Goal: Transaction & Acquisition: Purchase product/service

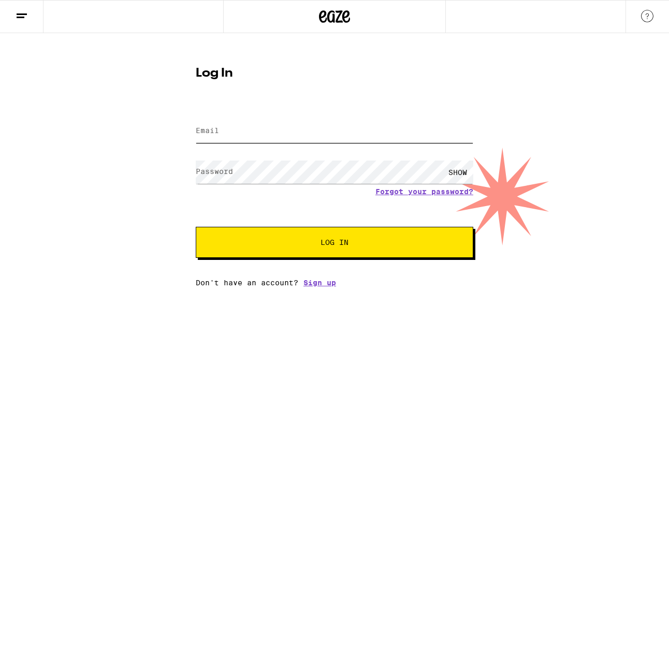
type input "sean.b.titus@gmail.com"
click at [304, 229] on button "Log In" at bounding box center [334, 242] width 277 height 31
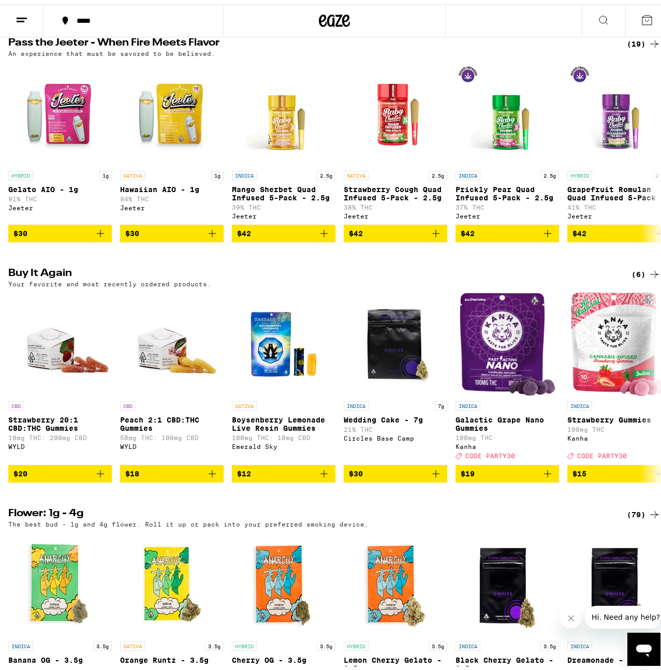
scroll to position [519, 0]
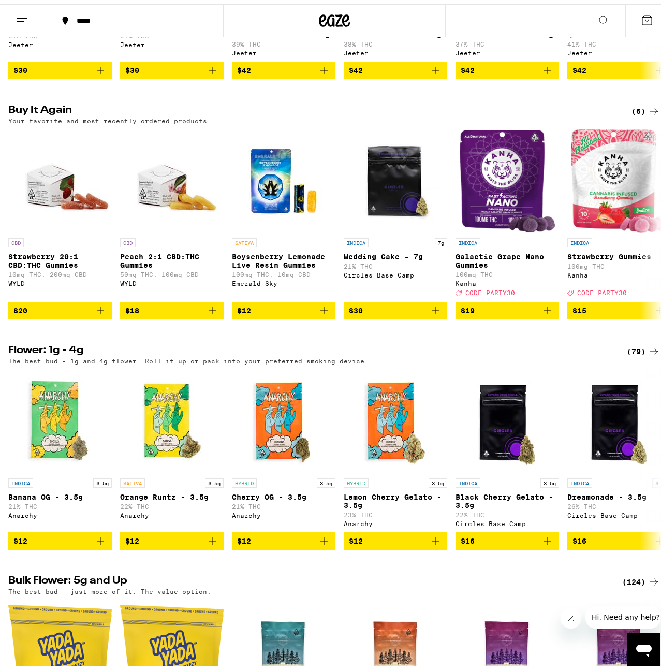
click at [631, 354] on div "(79)" at bounding box center [644, 347] width 34 height 12
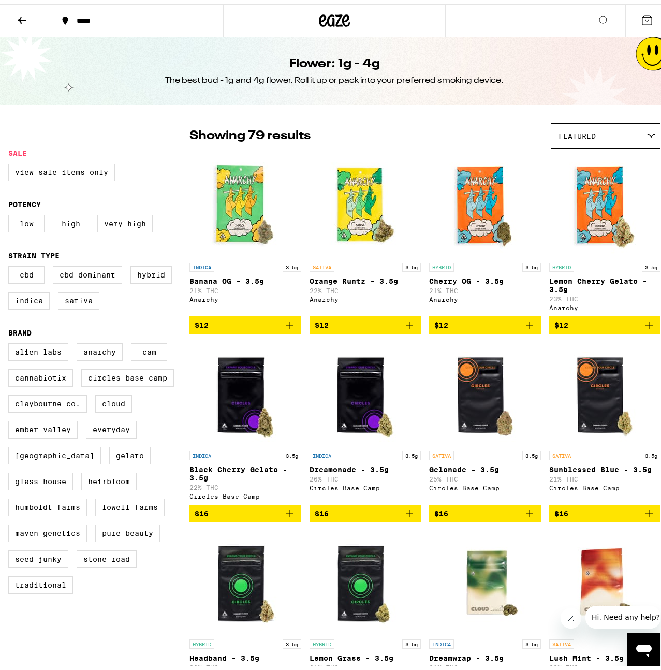
click at [87, 17] on div "*****" at bounding box center [138, 16] width 135 height 7
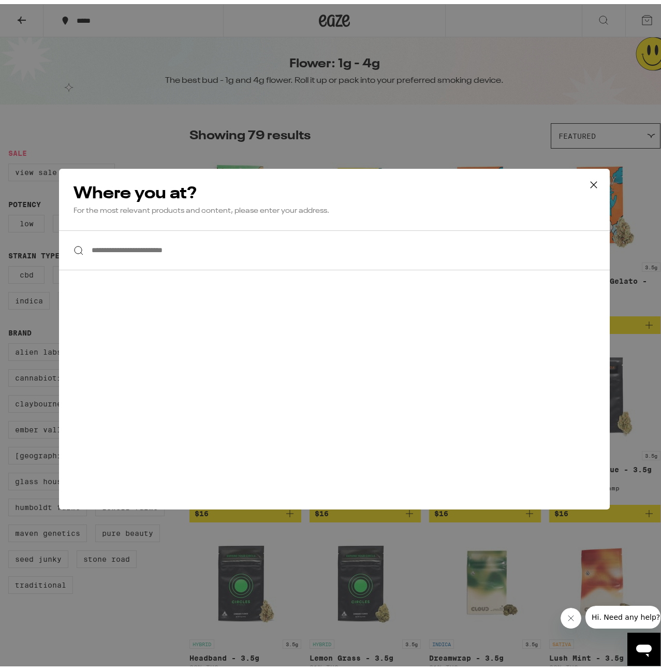
click at [188, 233] on input "**********" at bounding box center [334, 246] width 551 height 40
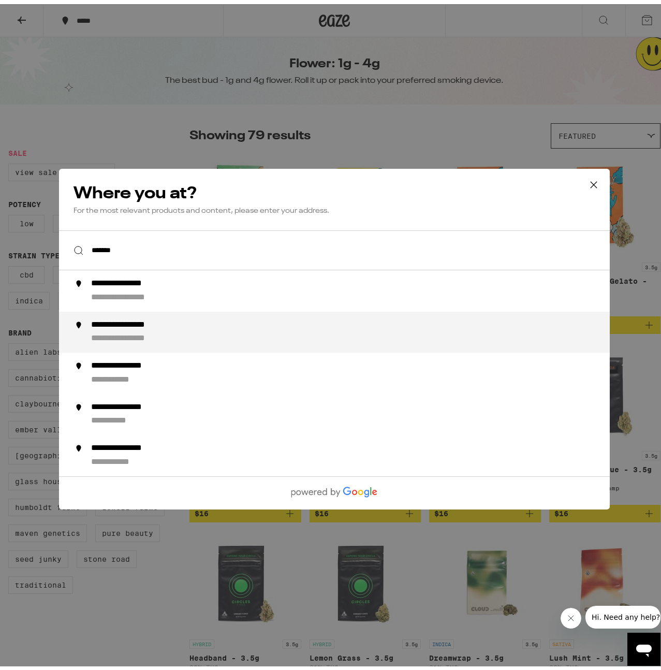
click at [177, 320] on div "**********" at bounding box center [136, 321] width 91 height 11
type input "**********"
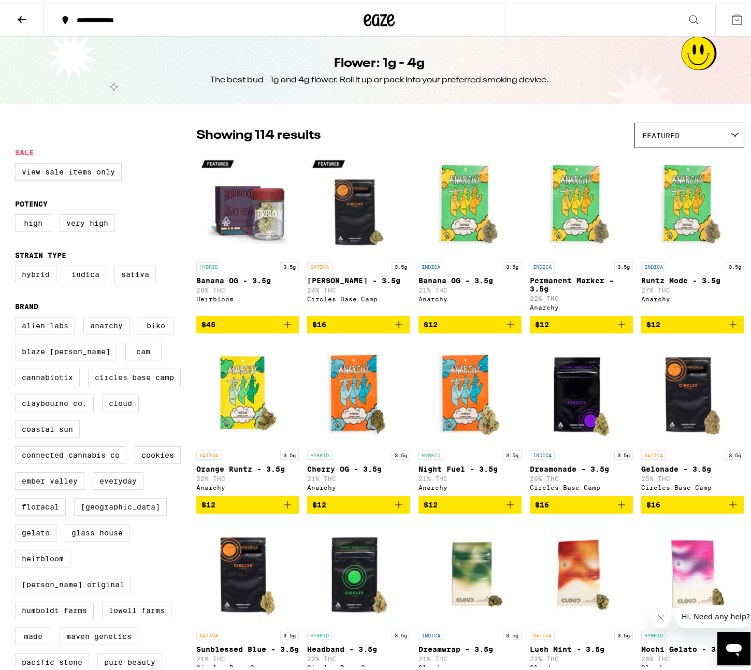
click at [19, 12] on icon at bounding box center [22, 16] width 12 height 12
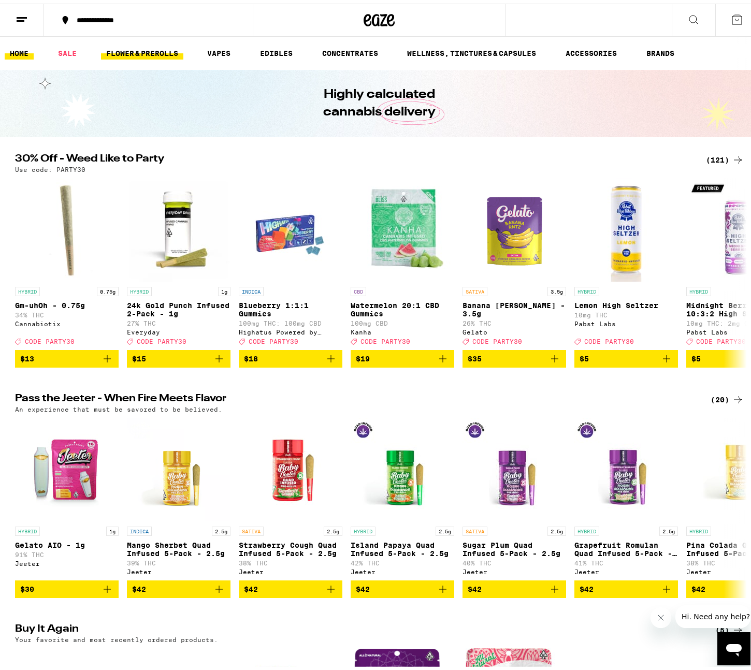
click at [145, 50] on link "FLOWER & PREROLLS" at bounding box center [142, 49] width 82 height 12
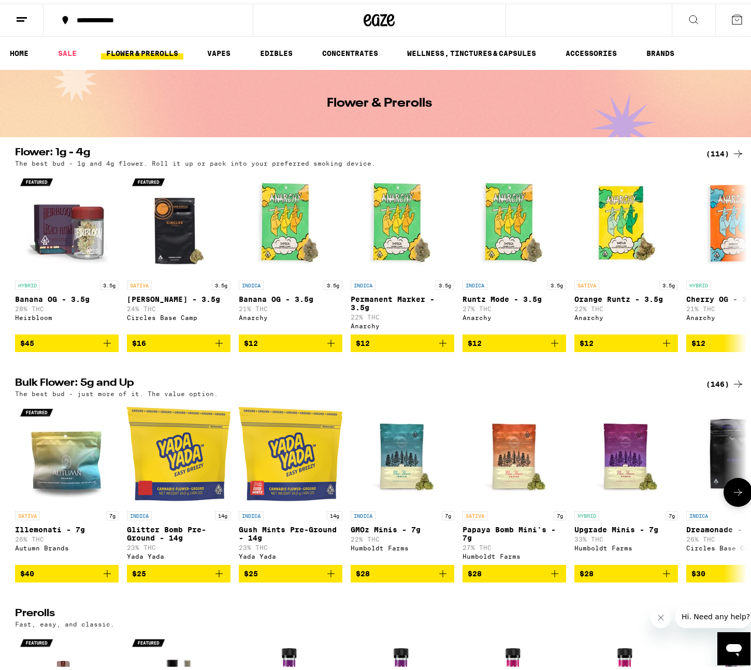
click at [668, 495] on icon at bounding box center [737, 488] width 12 height 12
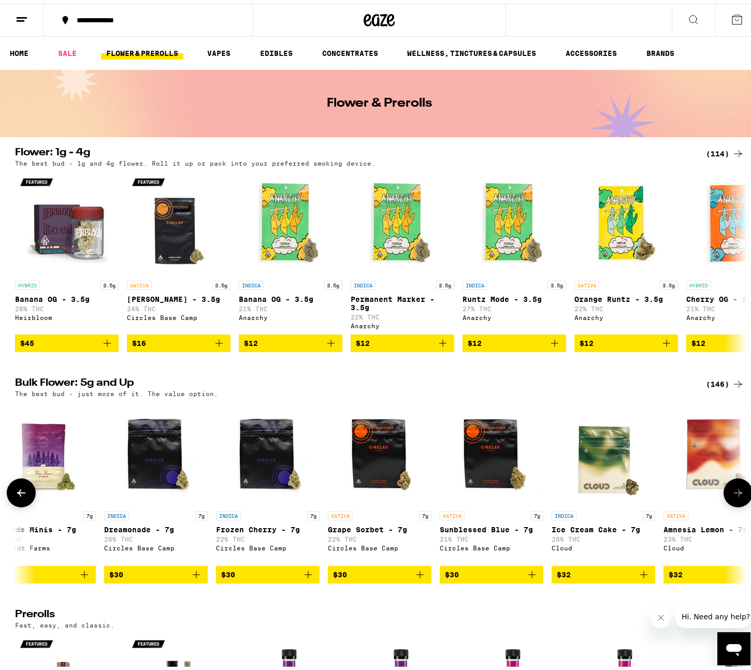
scroll to position [0, 616]
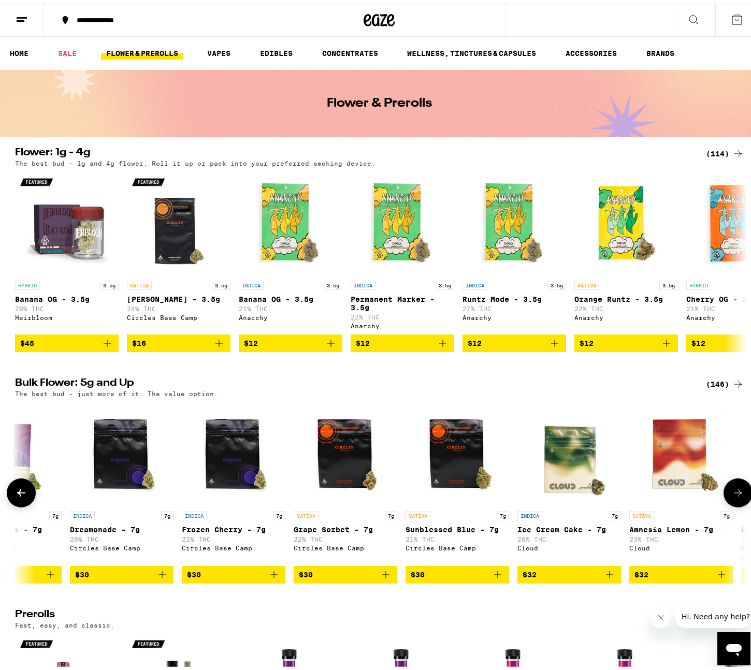
click at [668, 492] on button at bounding box center [737, 489] width 29 height 29
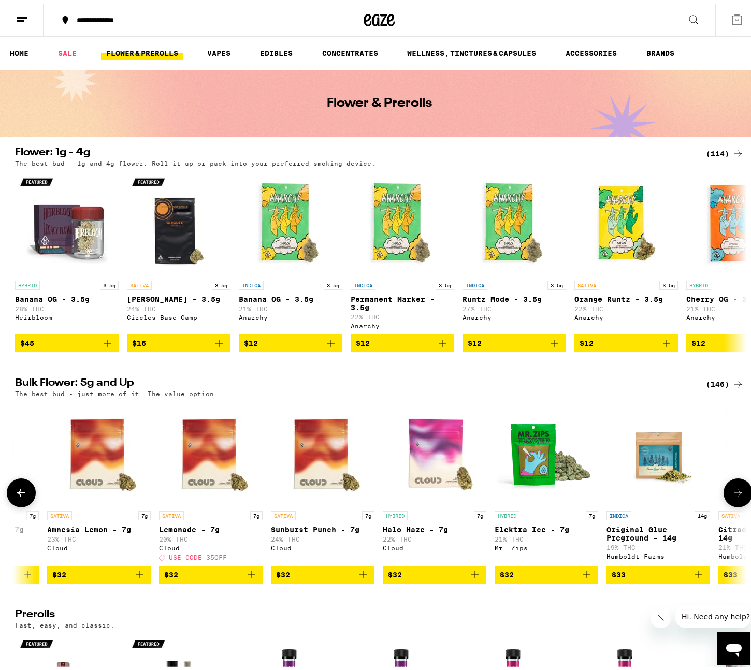
scroll to position [0, 1232]
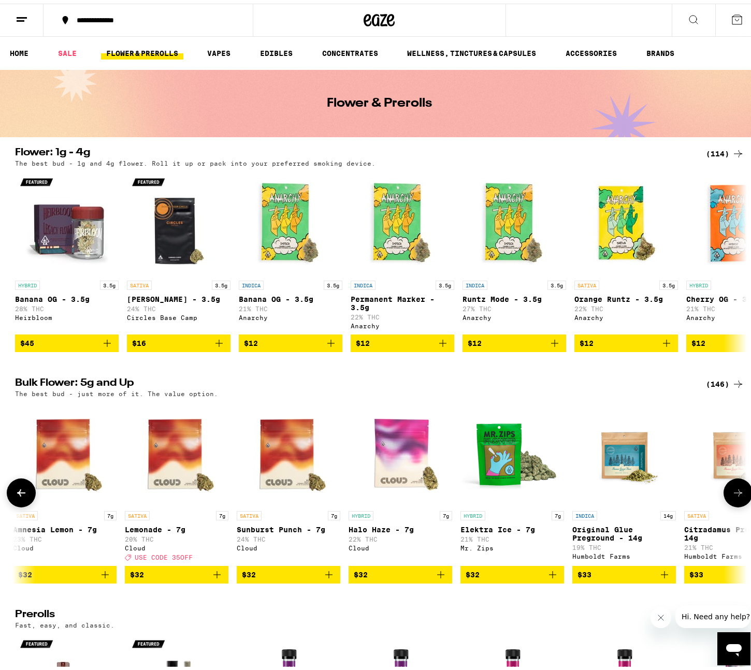
click at [668, 492] on button at bounding box center [737, 489] width 29 height 29
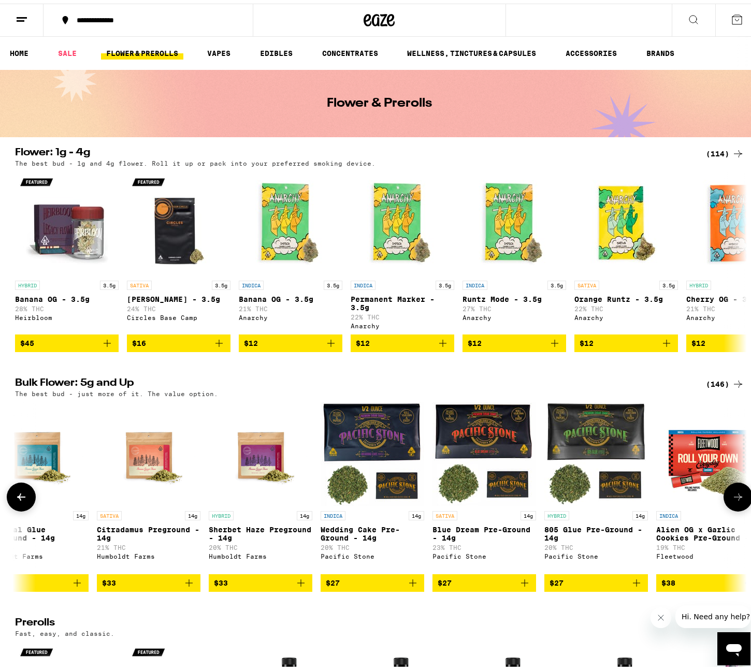
scroll to position [0, 1848]
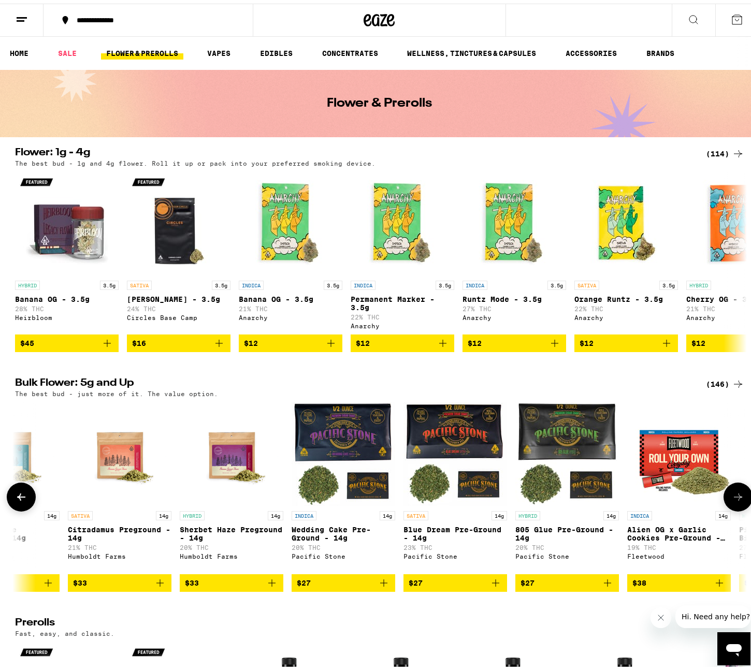
click at [668, 492] on button at bounding box center [737, 493] width 29 height 29
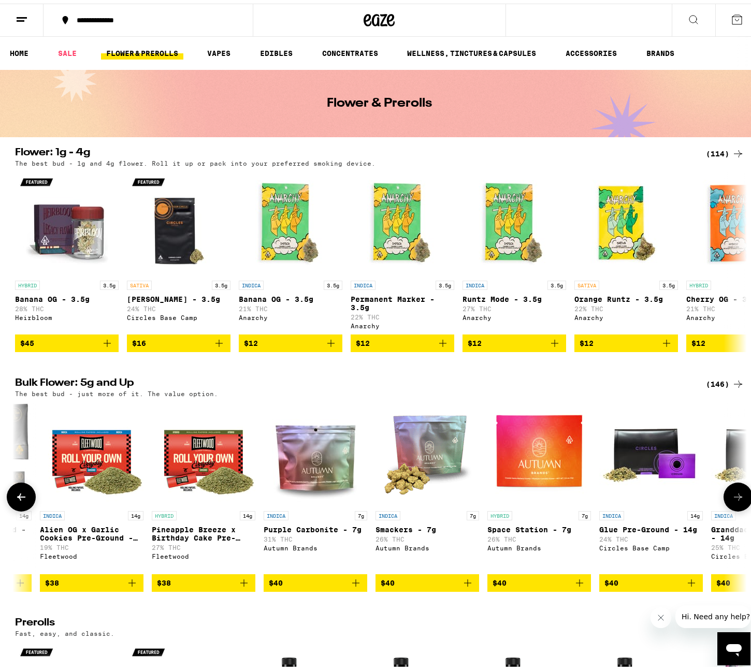
scroll to position [0, 2464]
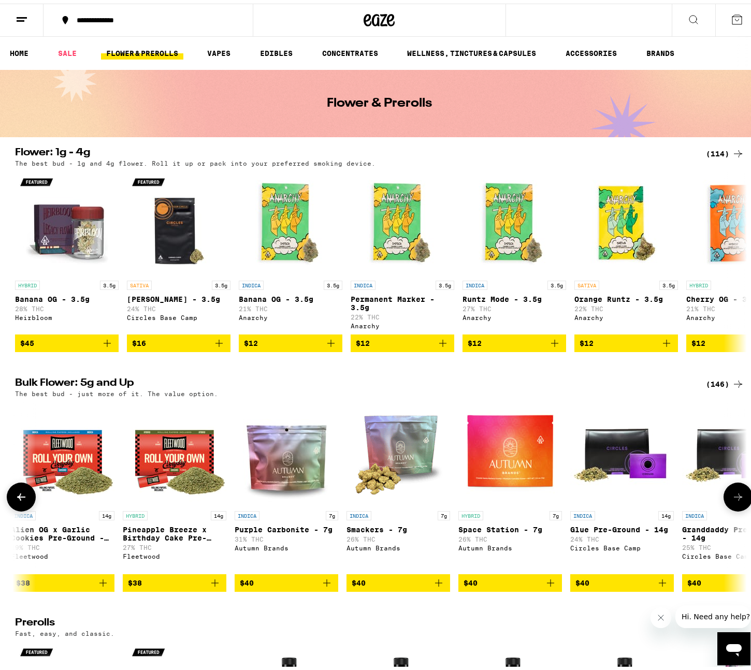
click at [668, 492] on button at bounding box center [737, 493] width 29 height 29
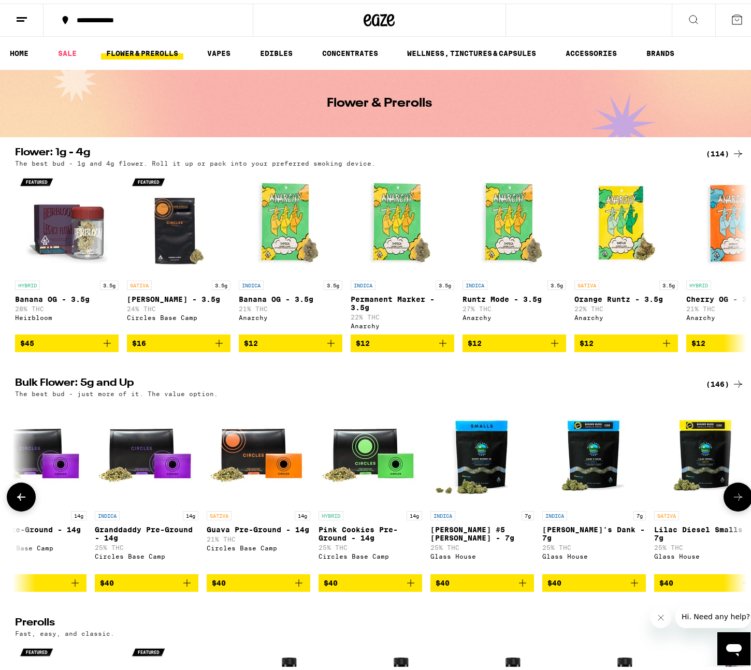
scroll to position [0, 3080]
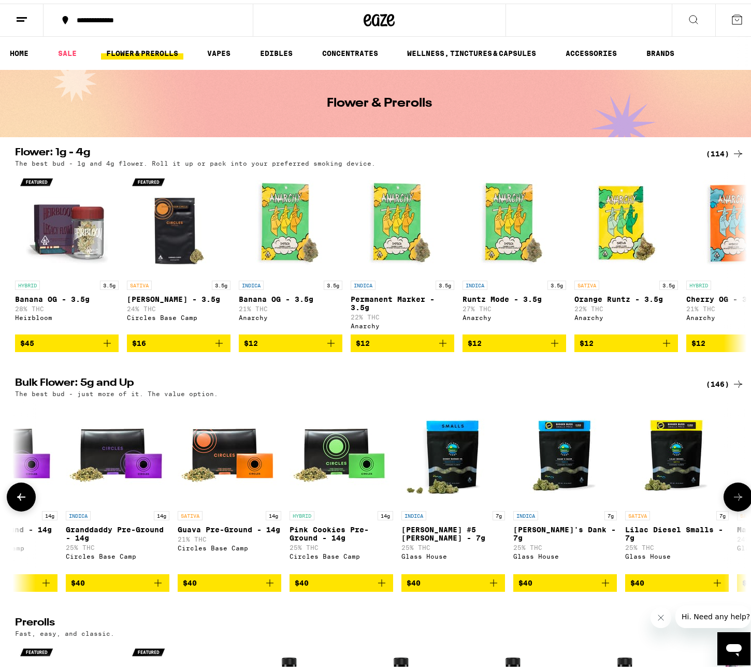
click at [668, 485] on div "SATIVA 7g Illemonati - 7g 26% THC Autumn Brands $40 INDICA 14g Glitter Bomb Pre…" at bounding box center [379, 493] width 745 height 189
click at [668, 498] on icon at bounding box center [737, 493] width 12 height 12
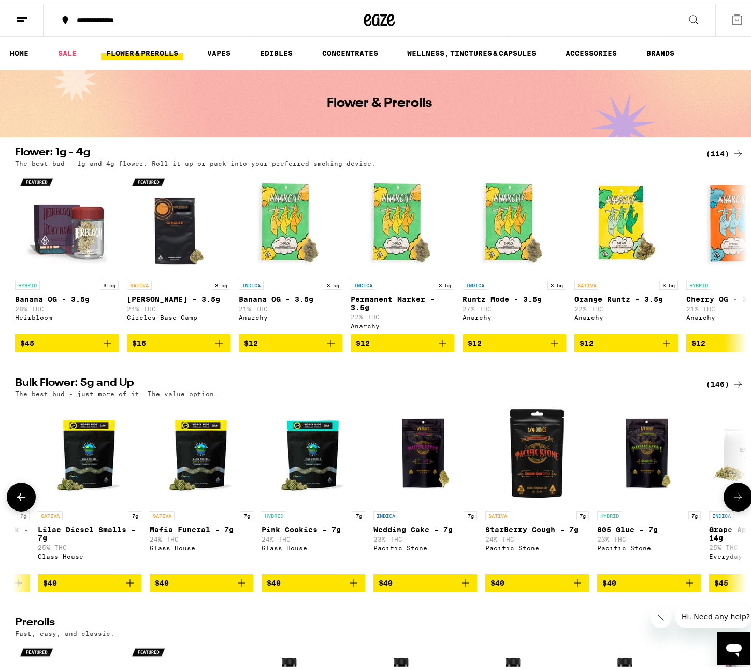
scroll to position [0, 3696]
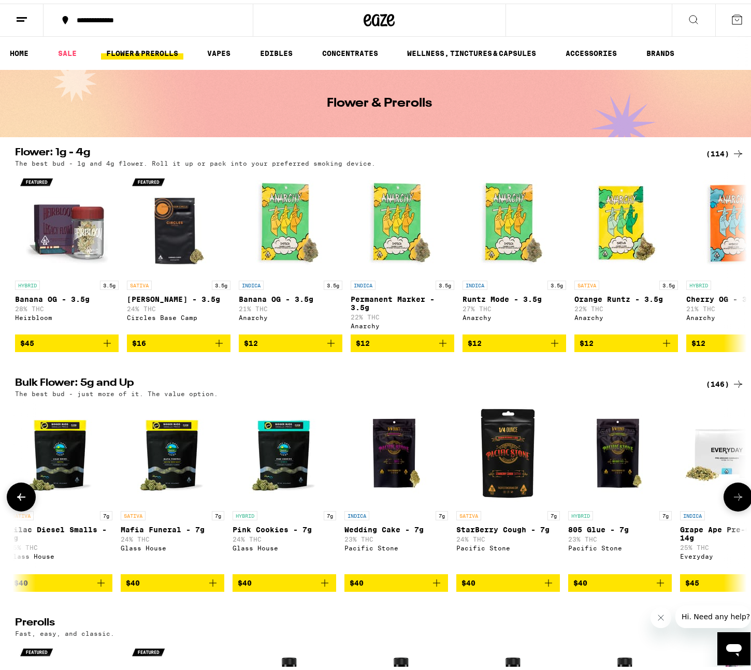
click at [668, 498] on icon at bounding box center [737, 493] width 12 height 12
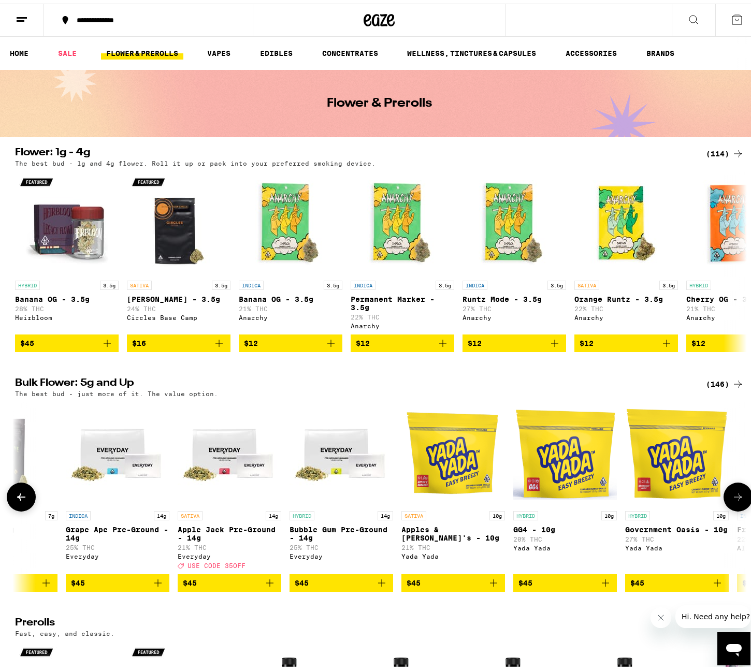
scroll to position [0, 4312]
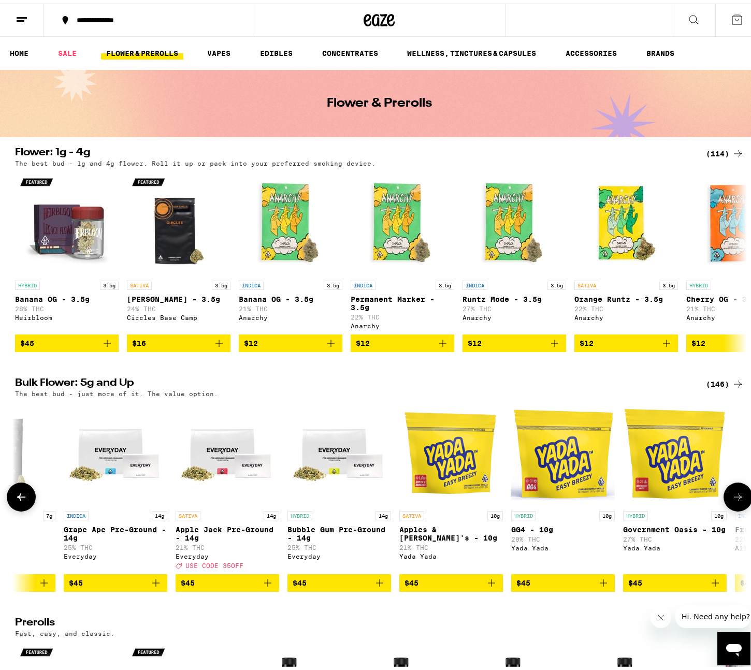
click at [668, 498] on icon at bounding box center [737, 493] width 12 height 12
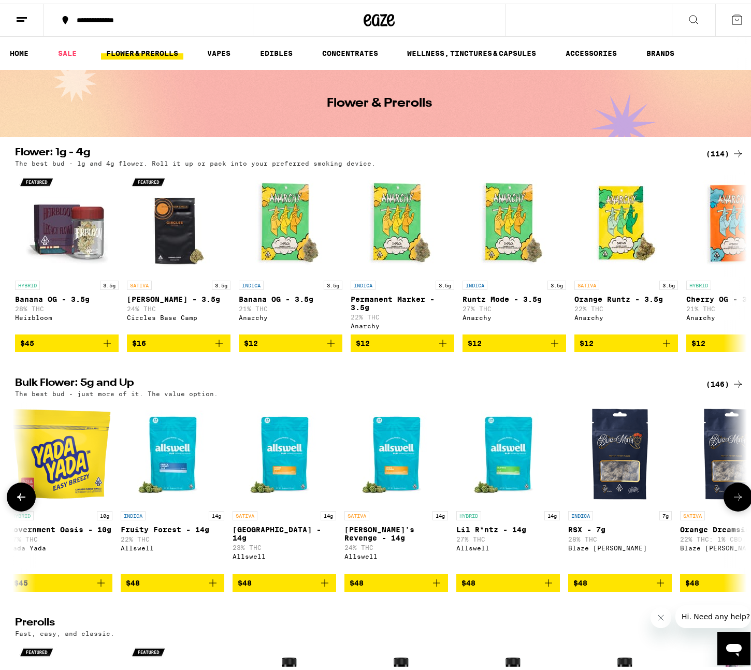
scroll to position [0, 4928]
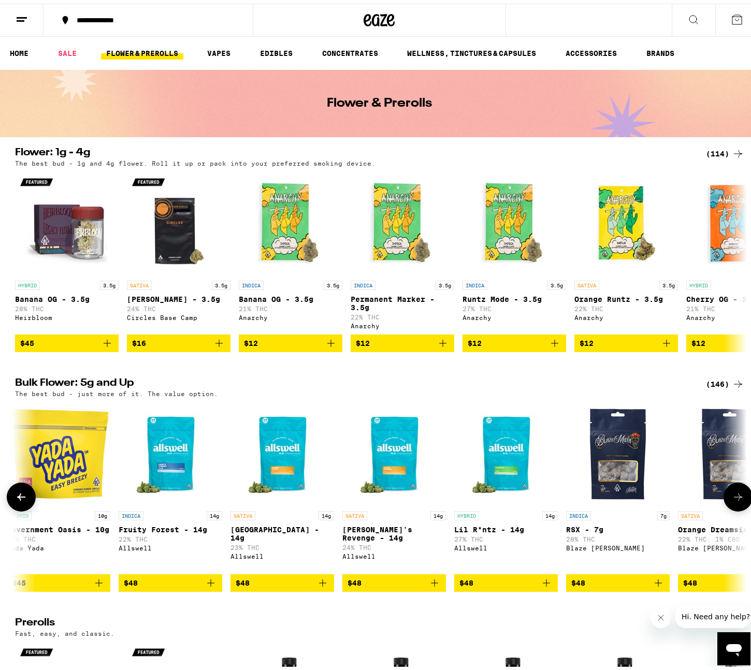
click at [668, 498] on icon at bounding box center [737, 493] width 12 height 12
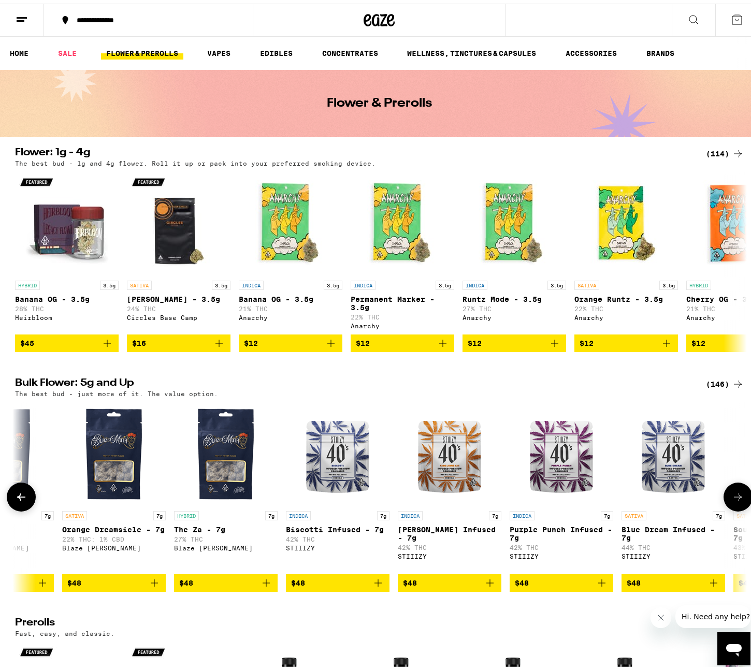
scroll to position [0, 5544]
click at [668, 498] on icon at bounding box center [737, 493] width 12 height 12
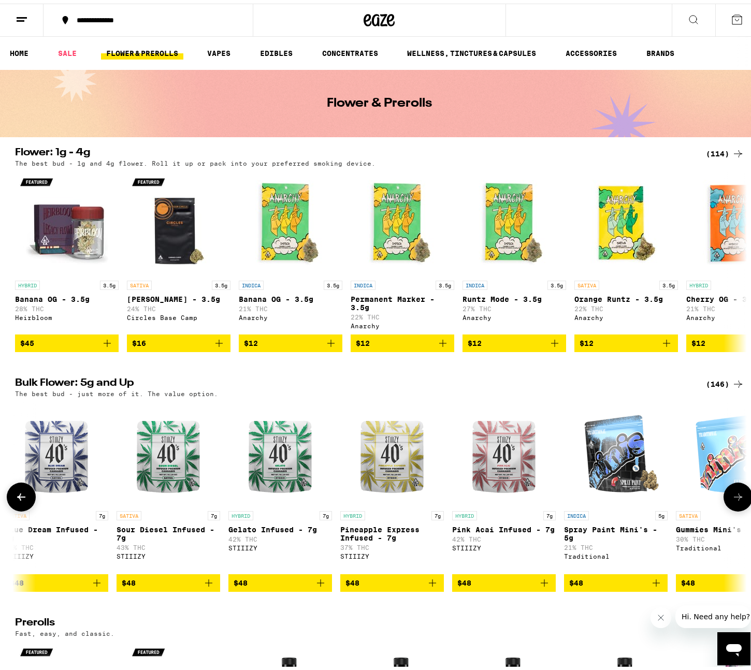
click at [668, 498] on icon at bounding box center [737, 493] width 12 height 12
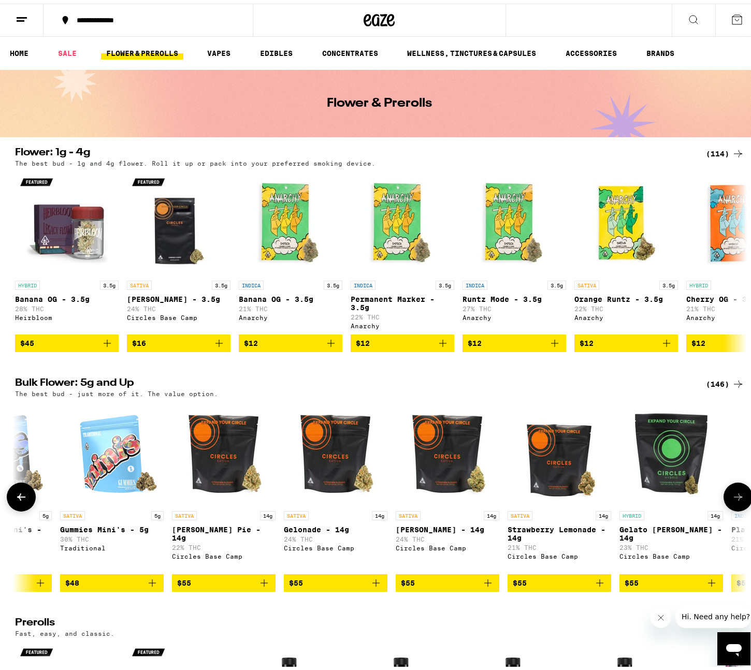
scroll to position [0, 6775]
click at [668, 498] on icon at bounding box center [737, 493] width 12 height 12
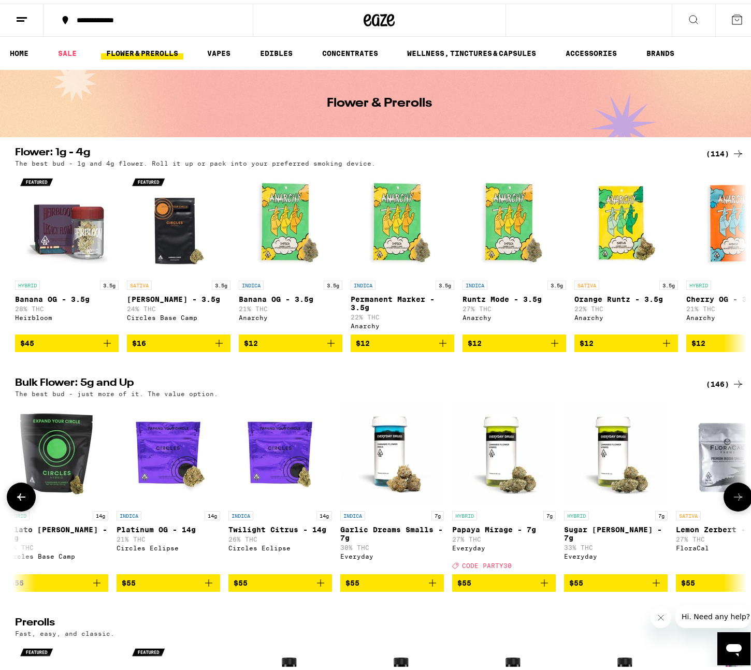
scroll to position [0, 7391]
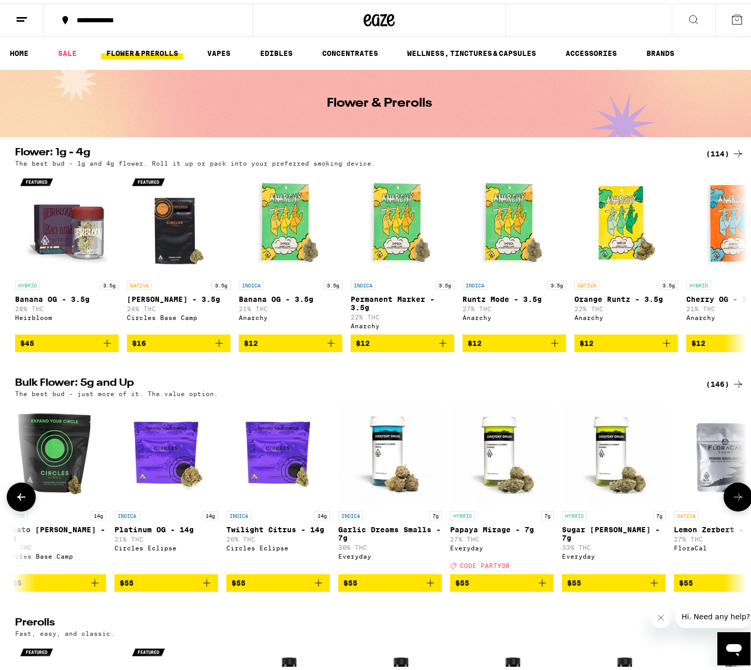
click at [668, 497] on icon at bounding box center [737, 493] width 8 height 7
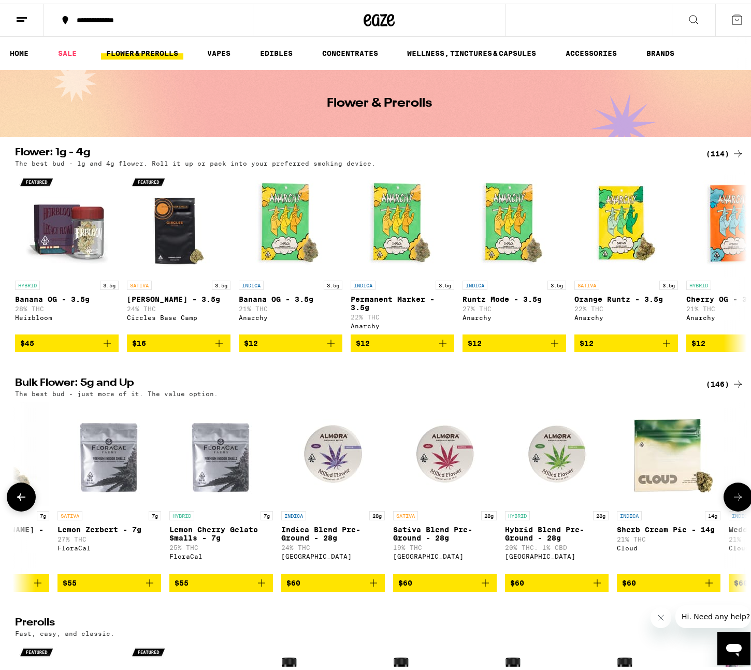
click at [668, 497] on icon at bounding box center [737, 493] width 8 height 7
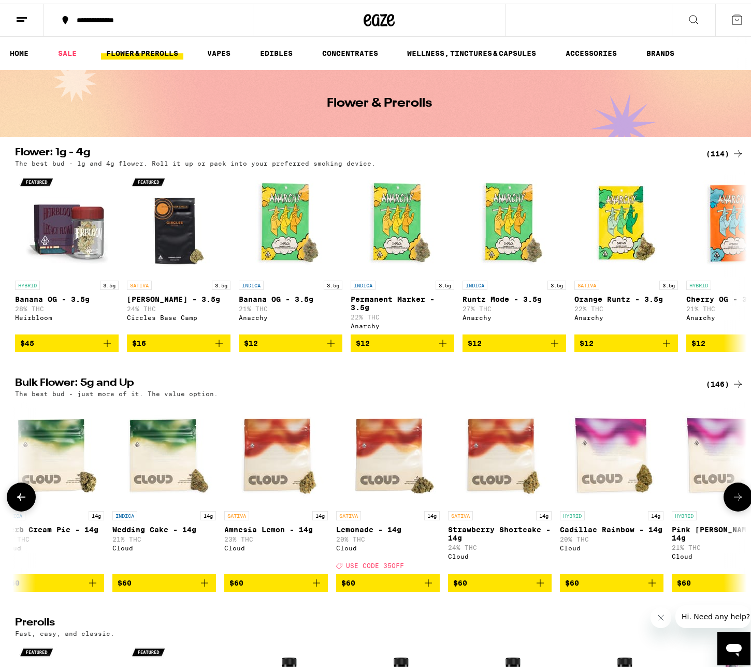
click at [668, 497] on icon at bounding box center [737, 493] width 8 height 7
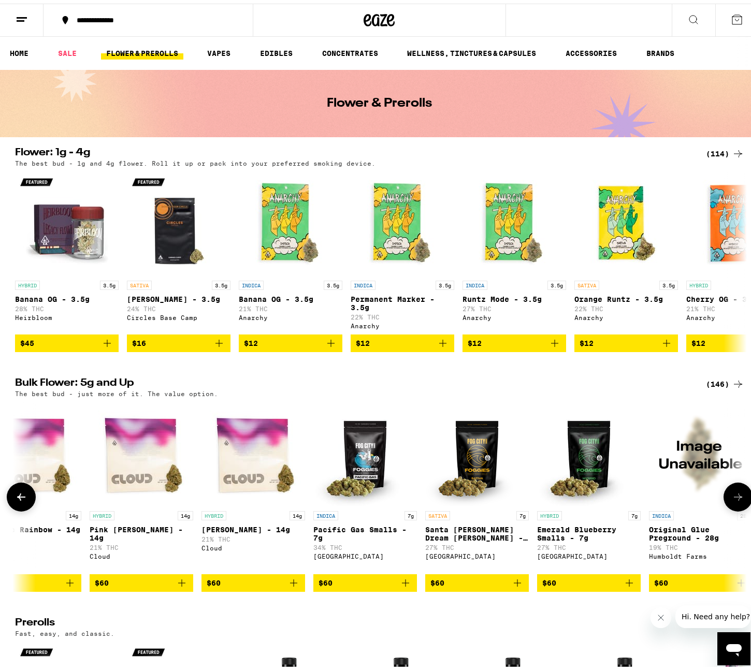
scroll to position [0, 9239]
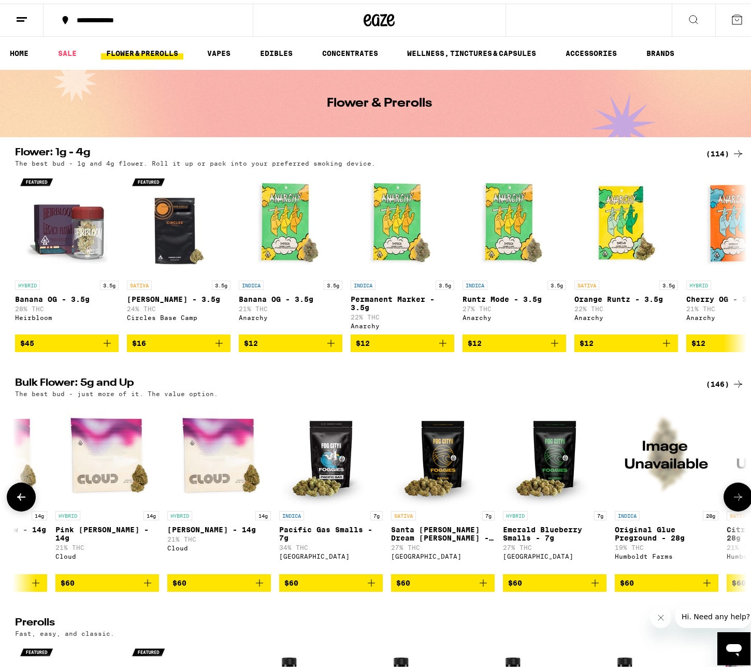
click at [668, 497] on icon at bounding box center [737, 493] width 8 height 7
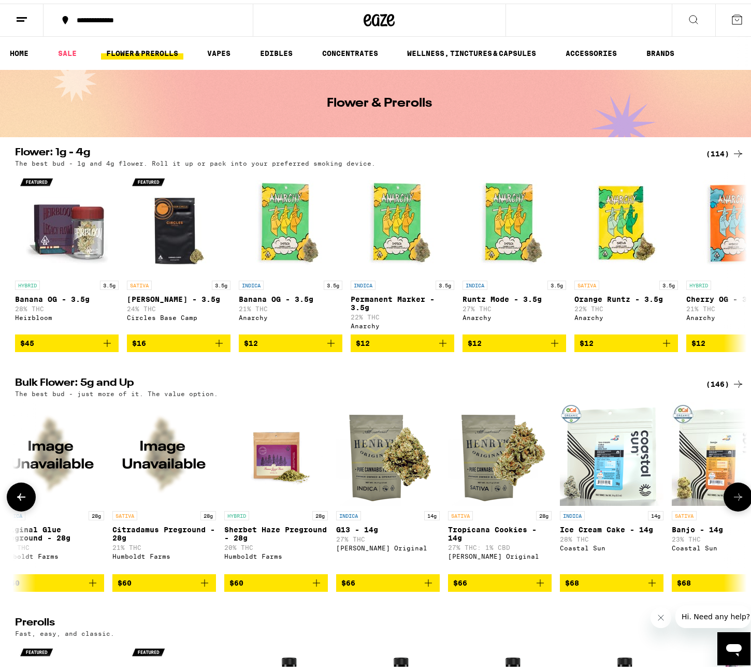
scroll to position [0, 9855]
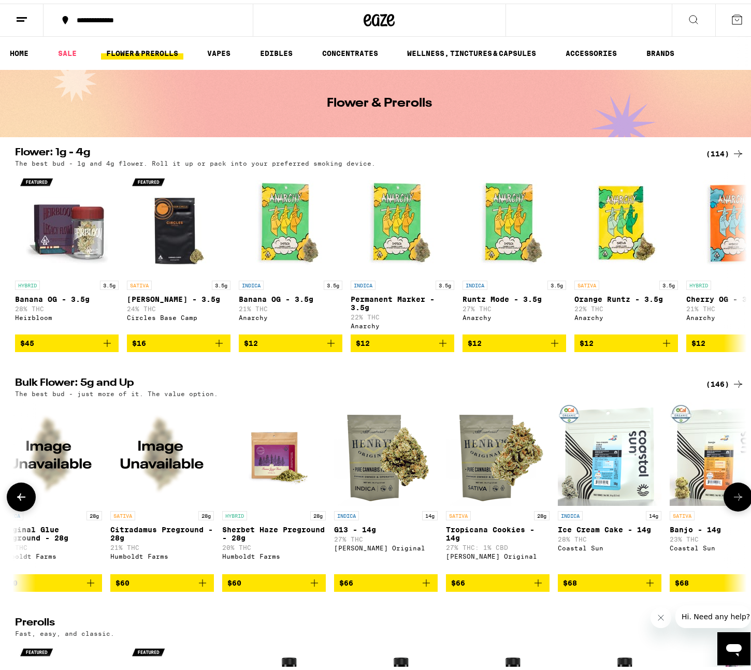
click at [668, 497] on icon at bounding box center [737, 493] width 8 height 7
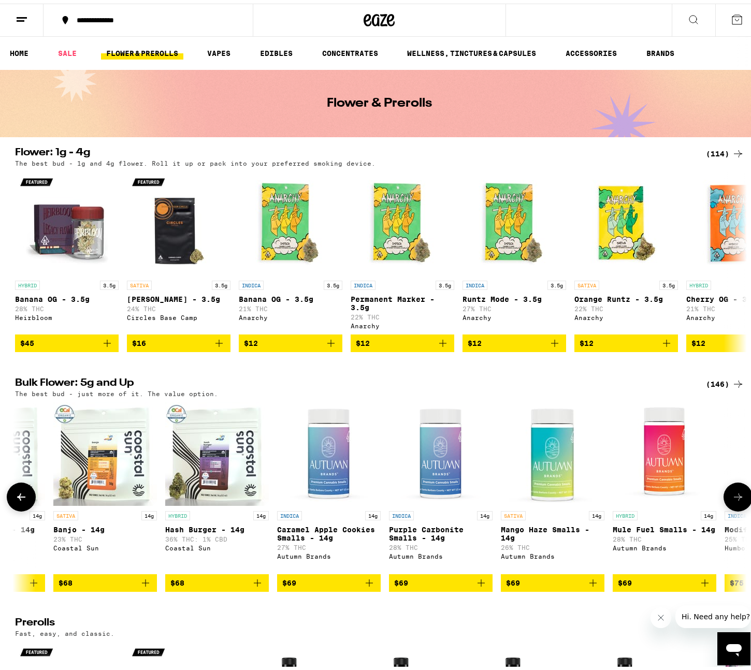
click at [668, 497] on icon at bounding box center [737, 493] width 8 height 7
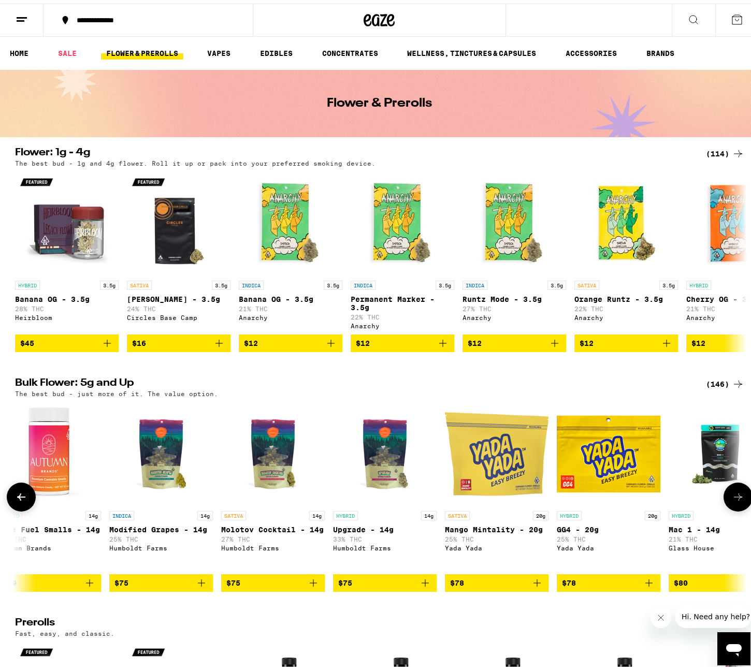
scroll to position [0, 11087]
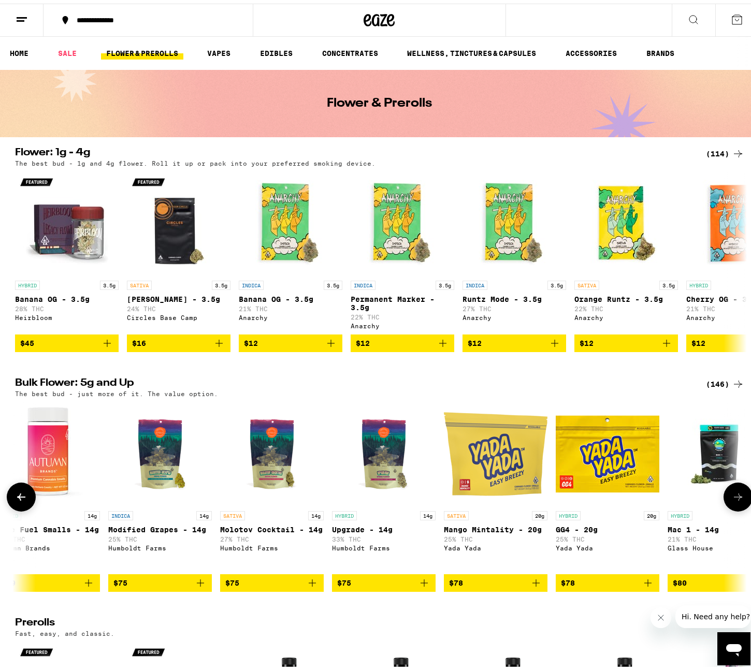
click at [668, 497] on icon at bounding box center [737, 493] width 8 height 7
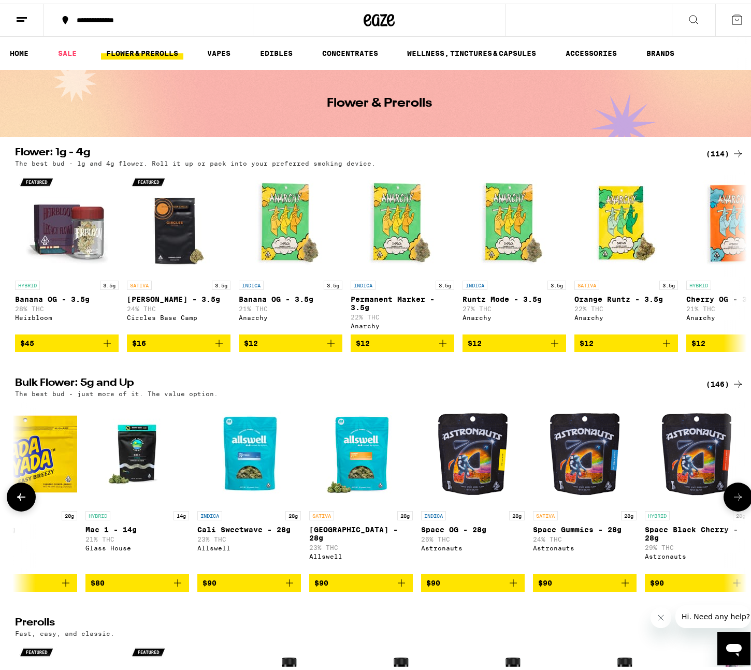
scroll to position [0, 11703]
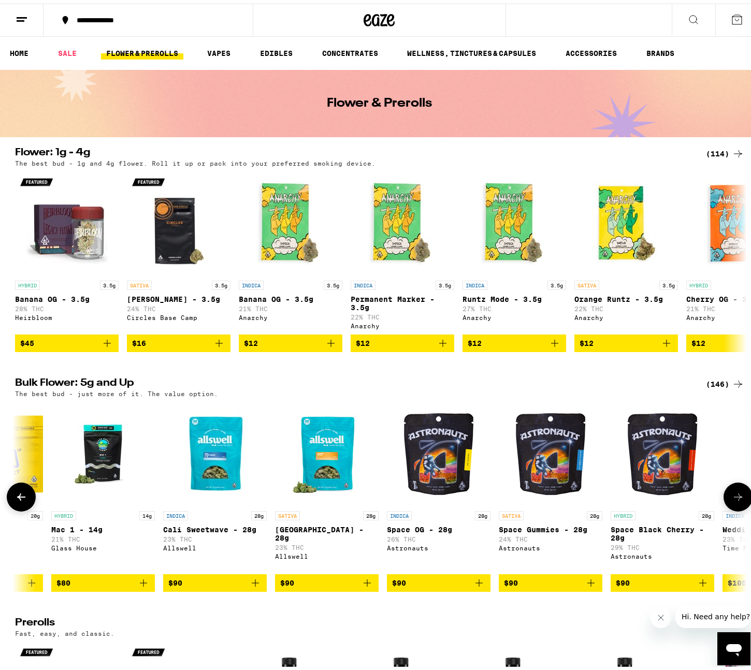
click at [668, 499] on icon at bounding box center [737, 493] width 12 height 12
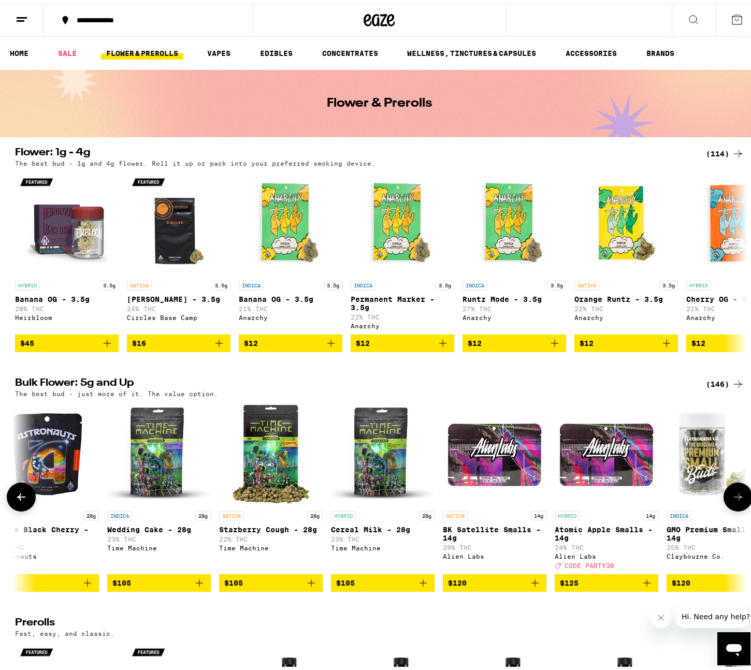
scroll to position [0, 12319]
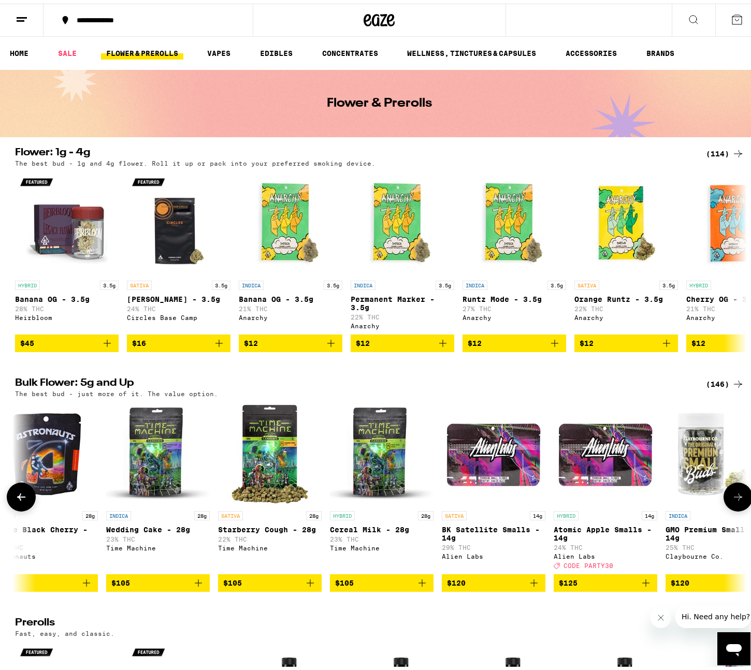
click at [615, 538] on p "Atomic Apple Smalls - 14g" at bounding box center [605, 530] width 104 height 17
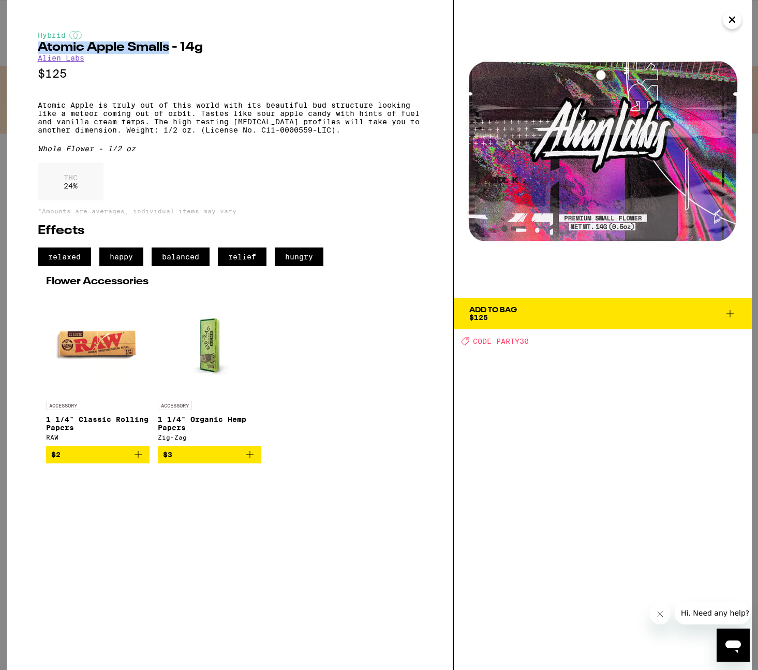
drag, startPoint x: 39, startPoint y: 48, endPoint x: 168, endPoint y: 44, distance: 128.9
click at [168, 44] on h2 "Atomic Apple Smalls - 14g" at bounding box center [230, 47] width 384 height 12
click at [668, 8] on img at bounding box center [603, 149] width 298 height 298
click at [668, 13] on icon "Close" at bounding box center [732, 20] width 12 height 16
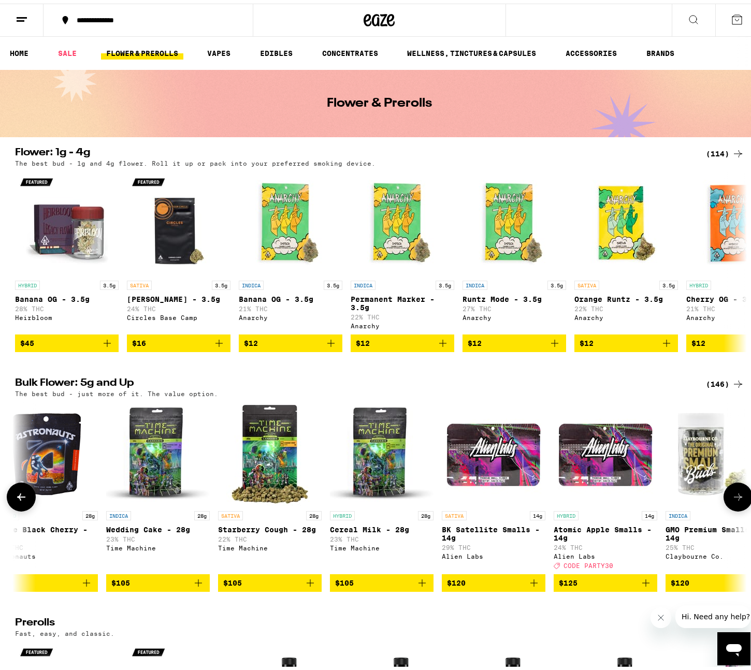
click at [668, 499] on icon at bounding box center [737, 493] width 12 height 12
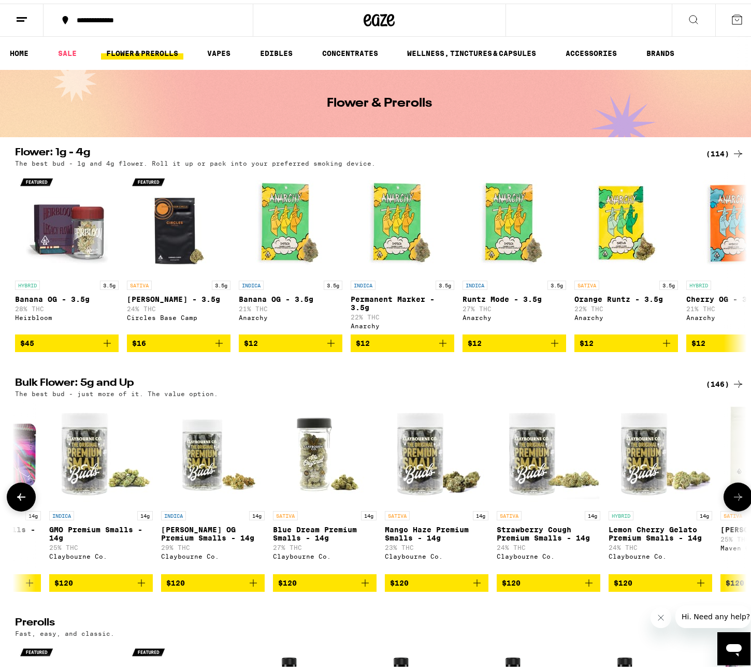
click at [668, 499] on icon at bounding box center [737, 493] width 12 height 12
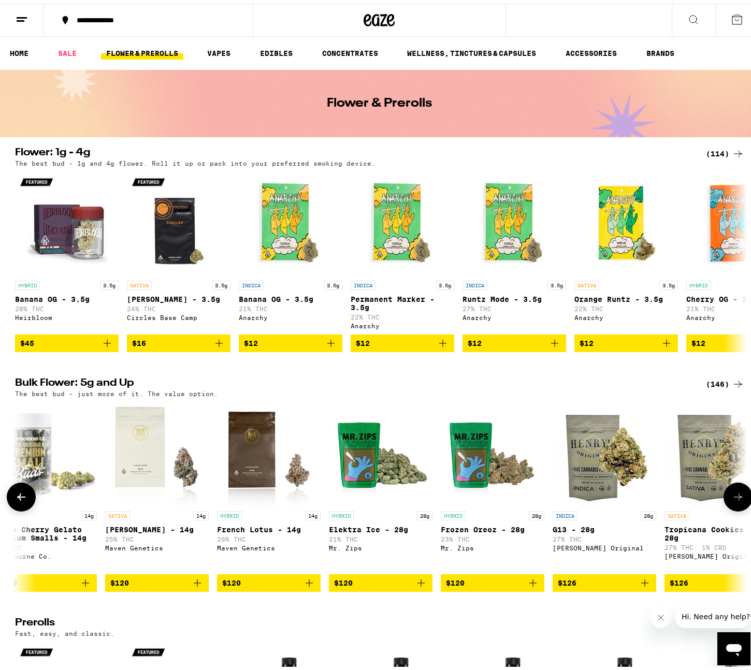
scroll to position [0, 13551]
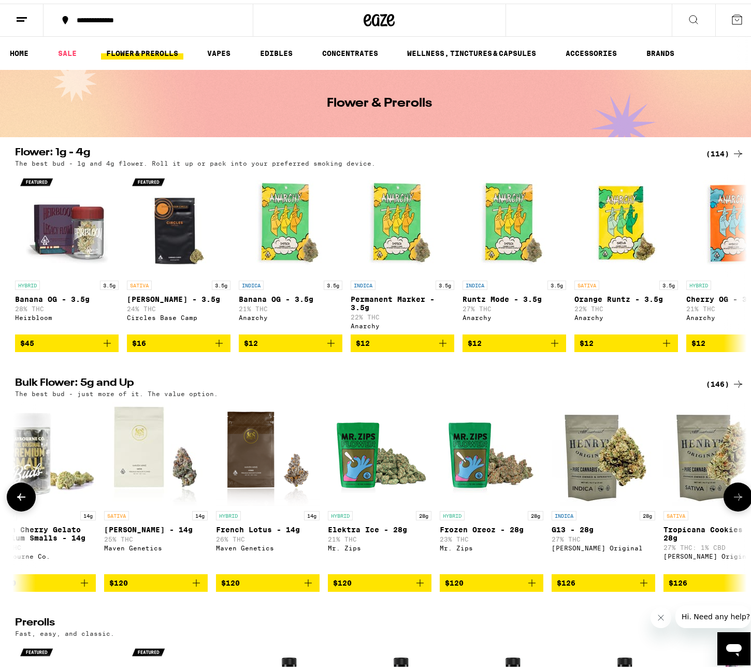
click at [668, 499] on icon at bounding box center [737, 493] width 12 height 12
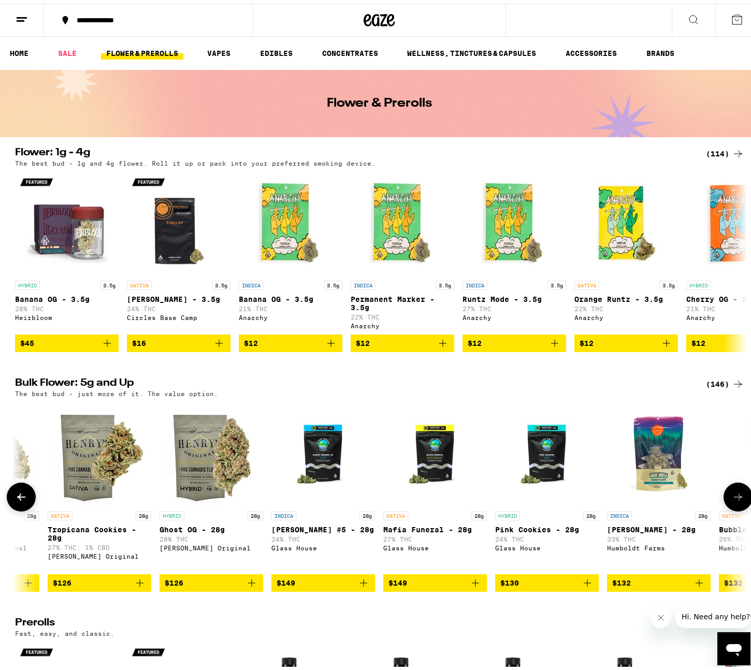
scroll to position [0, 14167]
click at [84, 538] on p "Tropicana Cookies - 28g" at bounding box center [99, 530] width 104 height 17
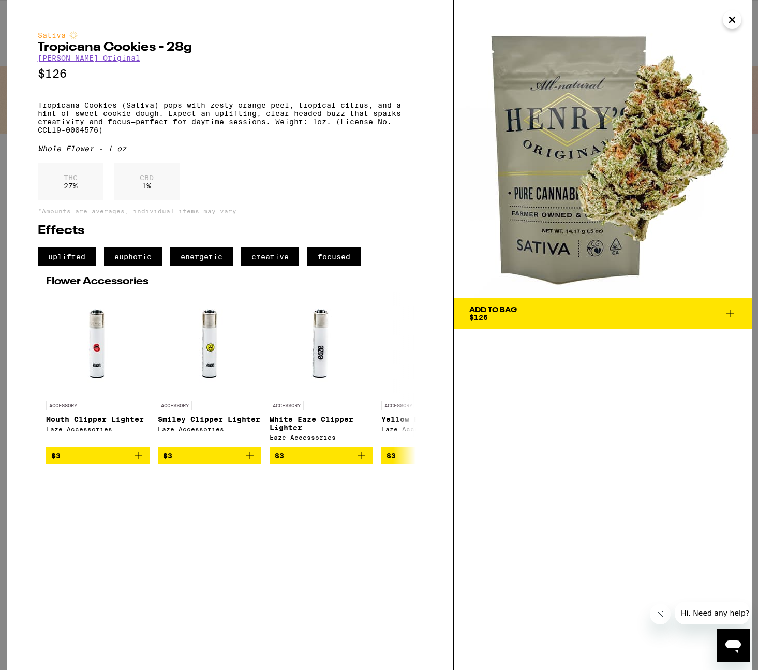
click at [206, 79] on p "$126" at bounding box center [230, 73] width 384 height 13
click at [668, 19] on icon "Close" at bounding box center [732, 20] width 12 height 16
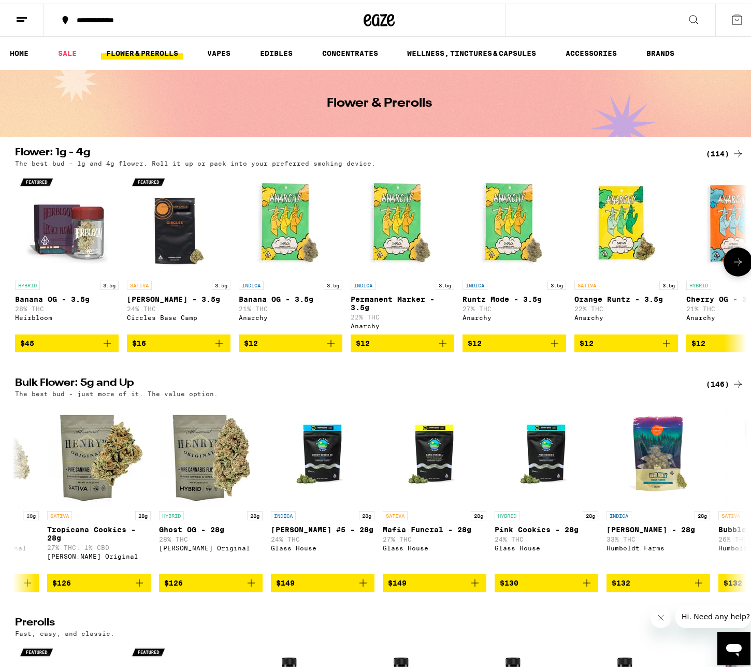
click at [668, 264] on icon at bounding box center [737, 258] width 12 height 12
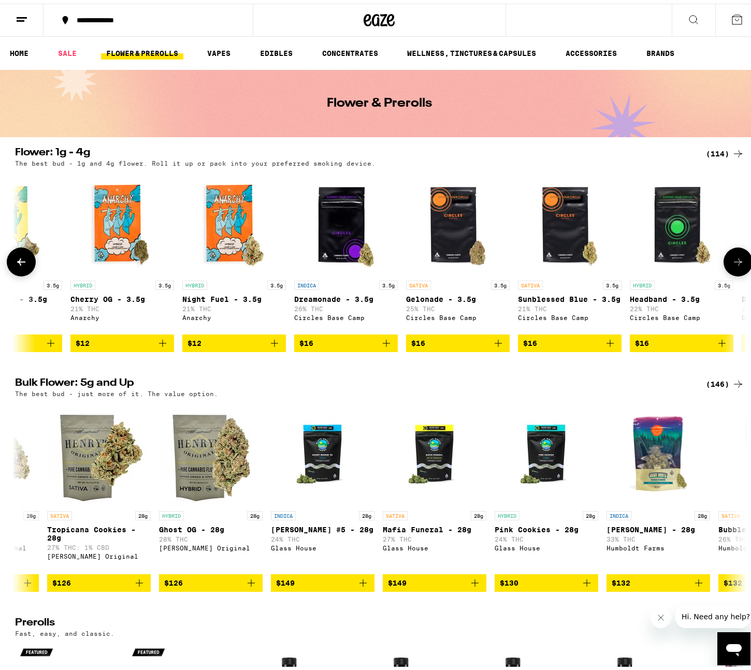
scroll to position [0, 616]
click at [668, 264] on icon at bounding box center [737, 258] width 12 height 12
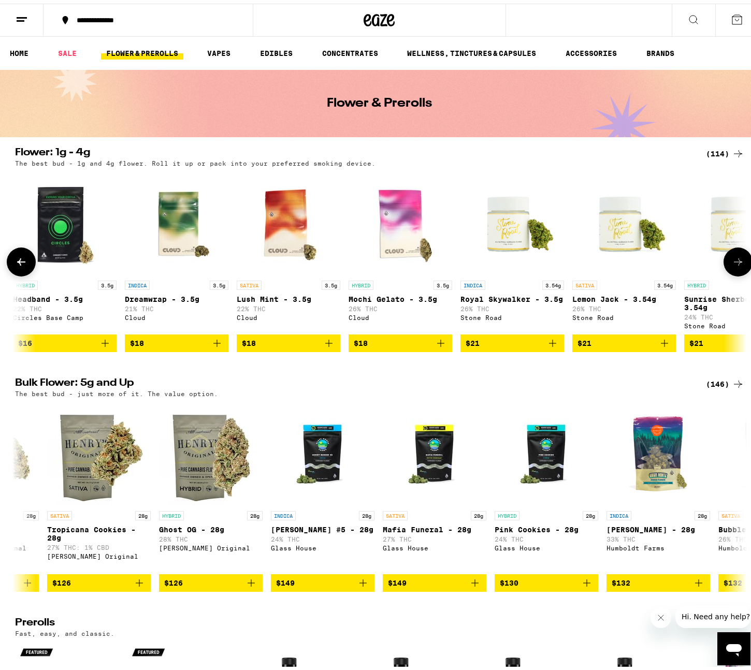
click at [668, 264] on icon at bounding box center [737, 258] width 12 height 12
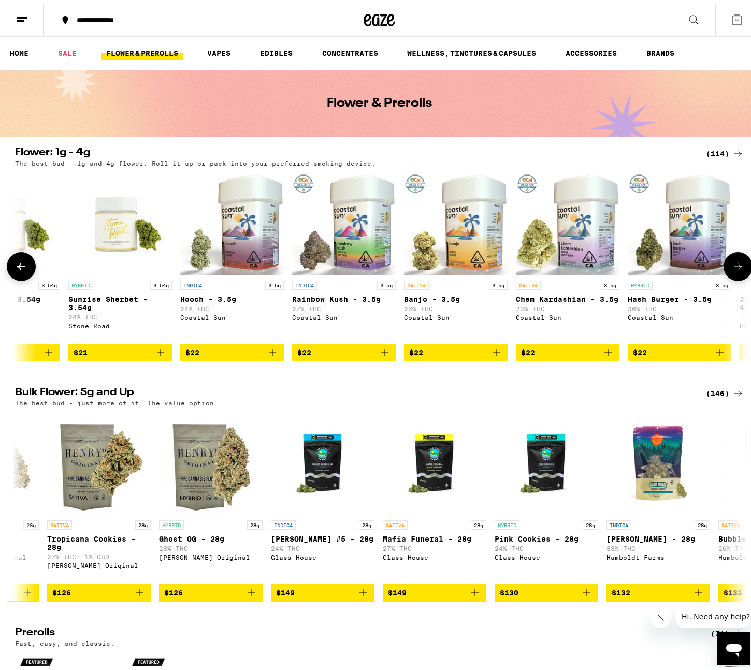
scroll to position [0, 1848]
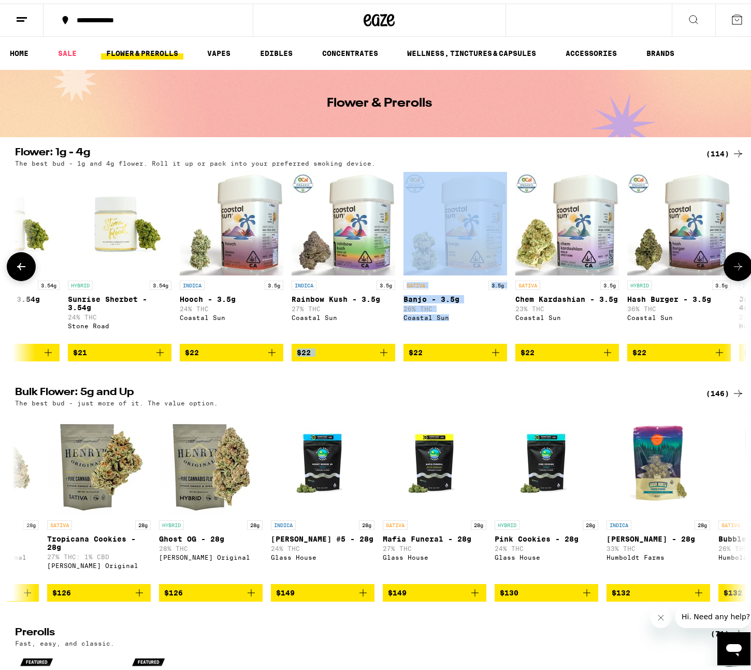
drag, startPoint x: 393, startPoint y: 320, endPoint x: 446, endPoint y: 320, distance: 52.8
click at [446, 320] on div "HYBRID 3.5g Banana OG - 3.5g 28% THC Heirbloom $45 SATIVA 3.5g Gush Rush - 3.5g…" at bounding box center [379, 262] width 745 height 189
click at [446, 317] on div "Coastal Sun" at bounding box center [455, 314] width 104 height 7
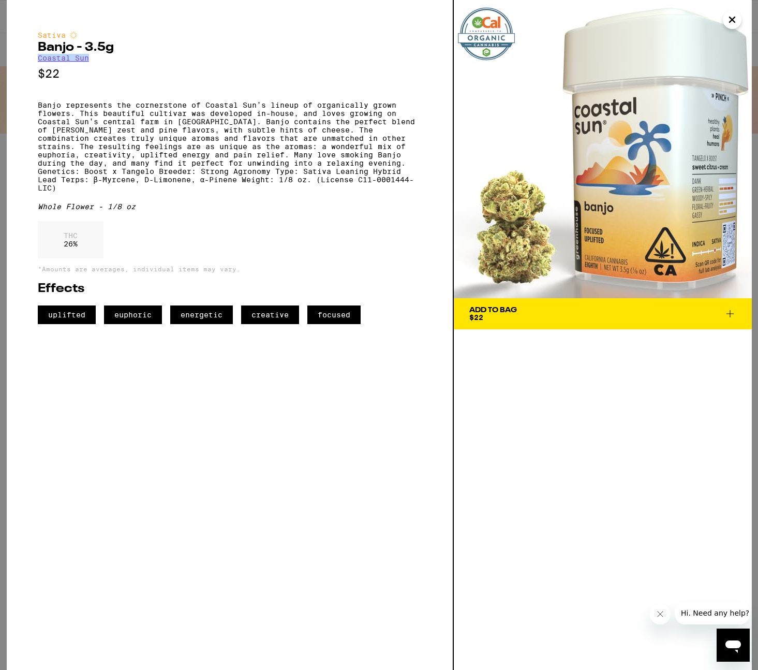
drag, startPoint x: 32, startPoint y: 59, endPoint x: 89, endPoint y: 63, distance: 57.1
click at [89, 63] on div "Sativa Banjo - 3.5g Coastal Sun $22 Banjo represents the cornerstone of Coastal…" at bounding box center [230, 335] width 447 height 670
click at [182, 107] on p "Banjo represents the cornerstone of Coastal Sun’s lineup of organically grown f…" at bounding box center [230, 146] width 384 height 91
click at [526, 315] on span "Add To Bag $22" at bounding box center [602, 313] width 267 height 14
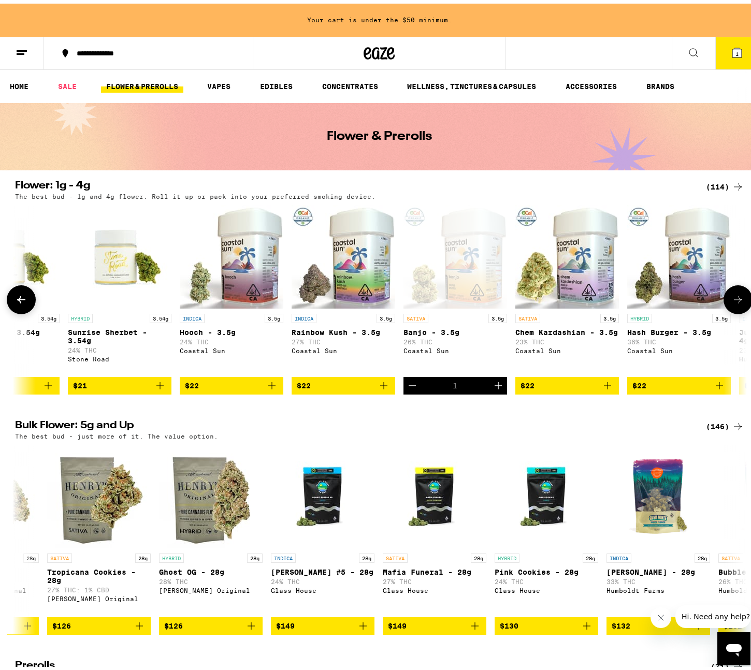
click at [668, 302] on icon at bounding box center [737, 296] width 12 height 12
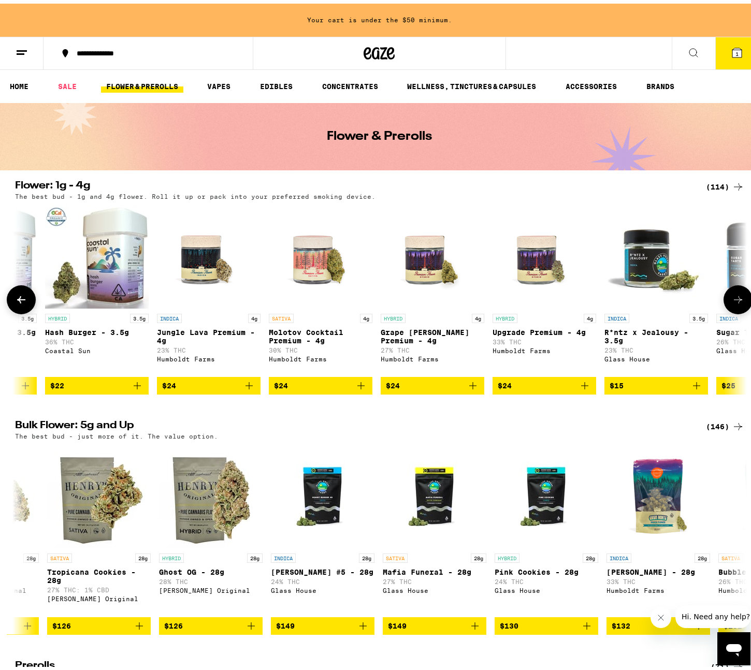
scroll to position [0, 2464]
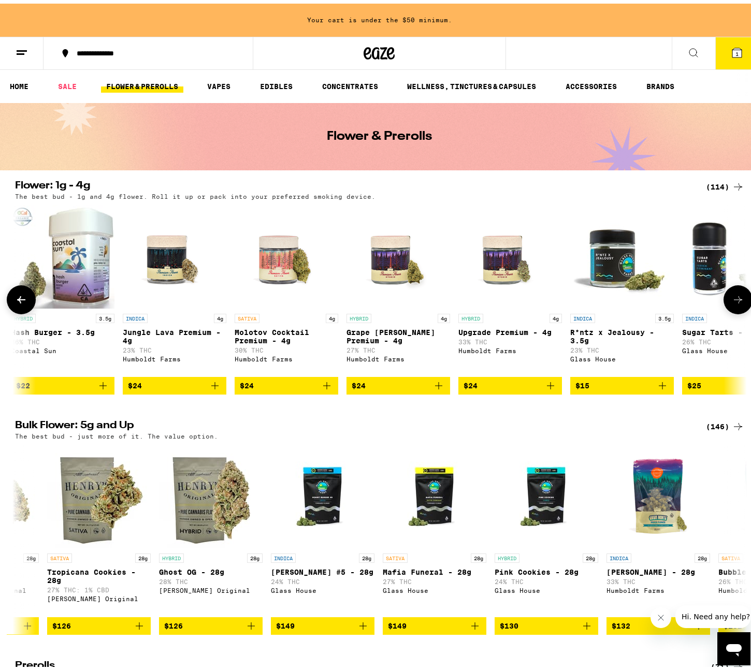
click at [16, 302] on icon at bounding box center [21, 296] width 12 height 12
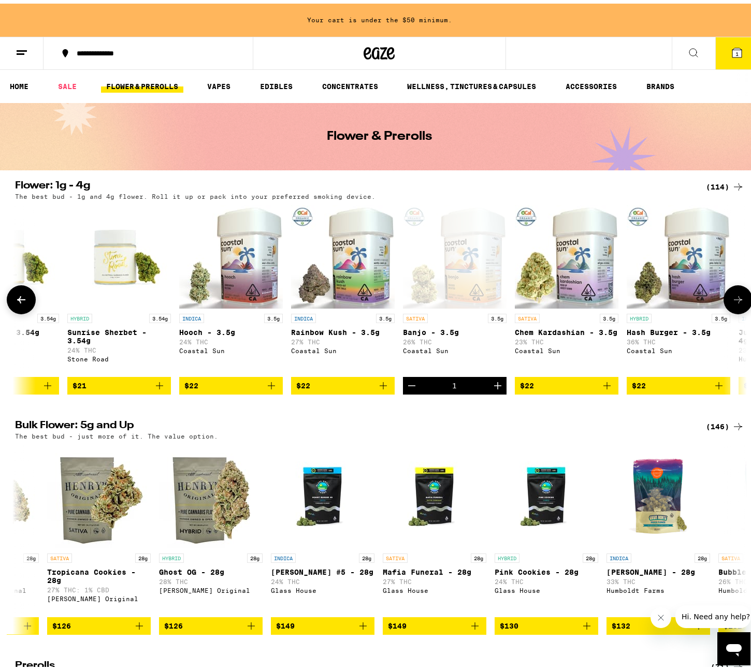
scroll to position [0, 1848]
click at [329, 330] on p "Rainbow Kush - 3.5g" at bounding box center [343, 329] width 104 height 8
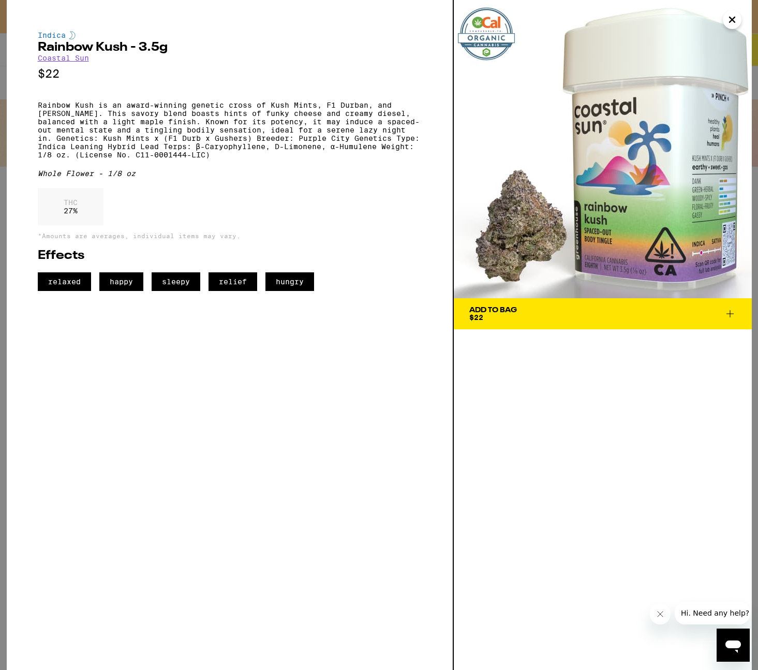
click at [495, 320] on div "Add To Bag $22" at bounding box center [493, 313] width 48 height 14
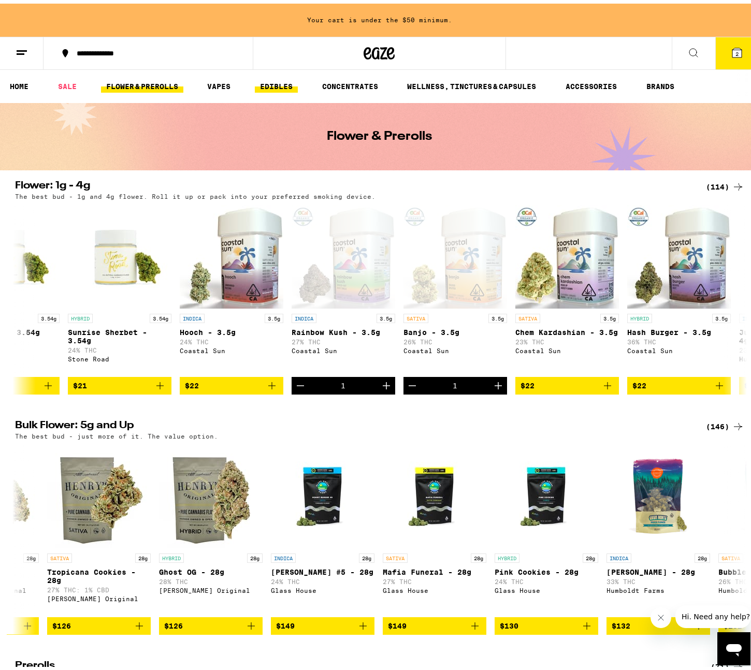
click at [275, 84] on link "EDIBLES" at bounding box center [276, 83] width 43 height 12
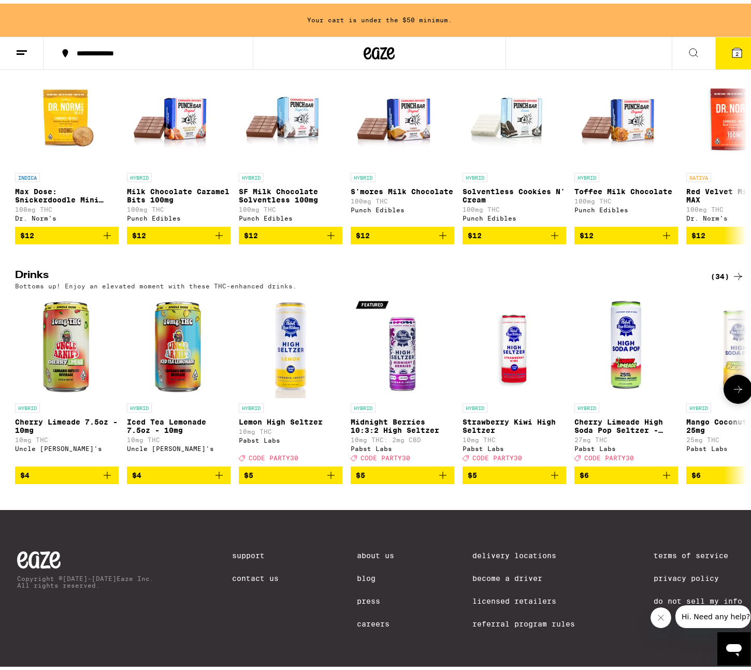
scroll to position [399, 0]
click at [668, 379] on icon at bounding box center [737, 385] width 12 height 12
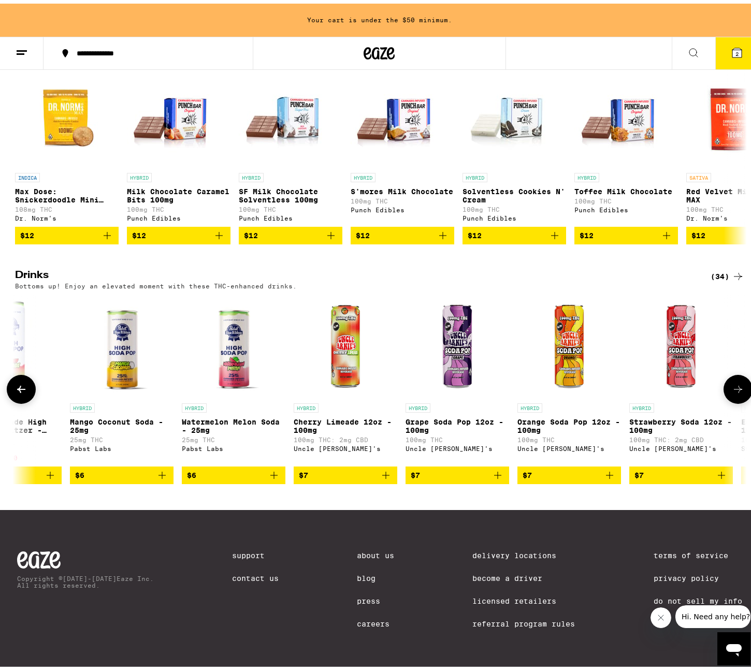
click at [668, 379] on icon at bounding box center [737, 385] width 12 height 12
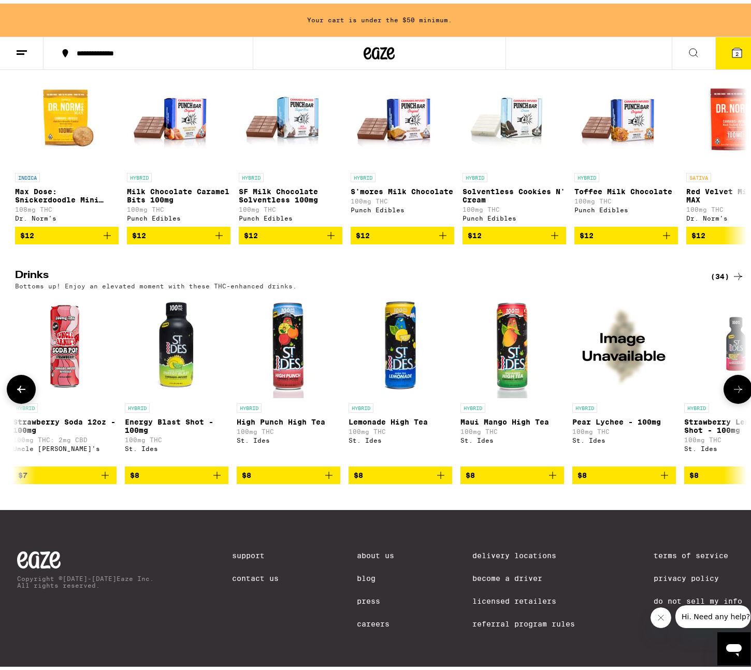
click at [668, 379] on icon at bounding box center [737, 385] width 12 height 12
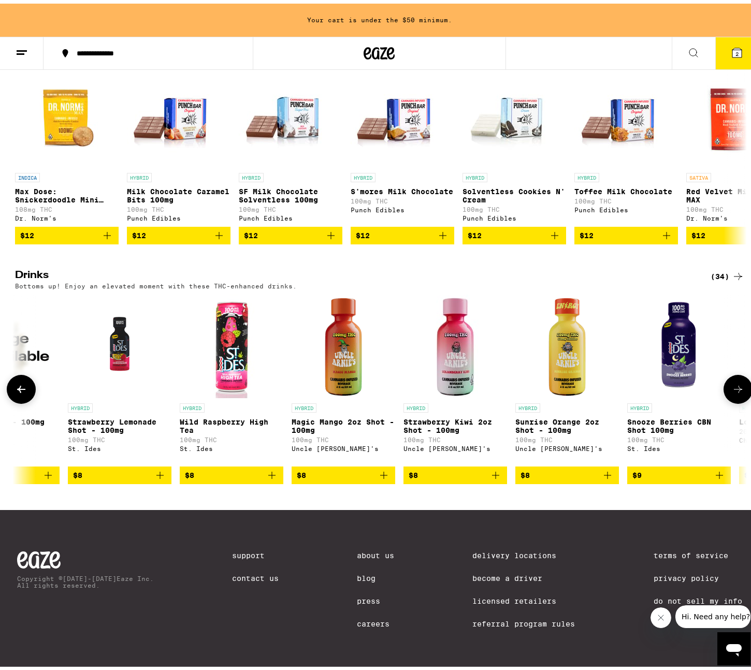
click at [668, 379] on icon at bounding box center [737, 385] width 12 height 12
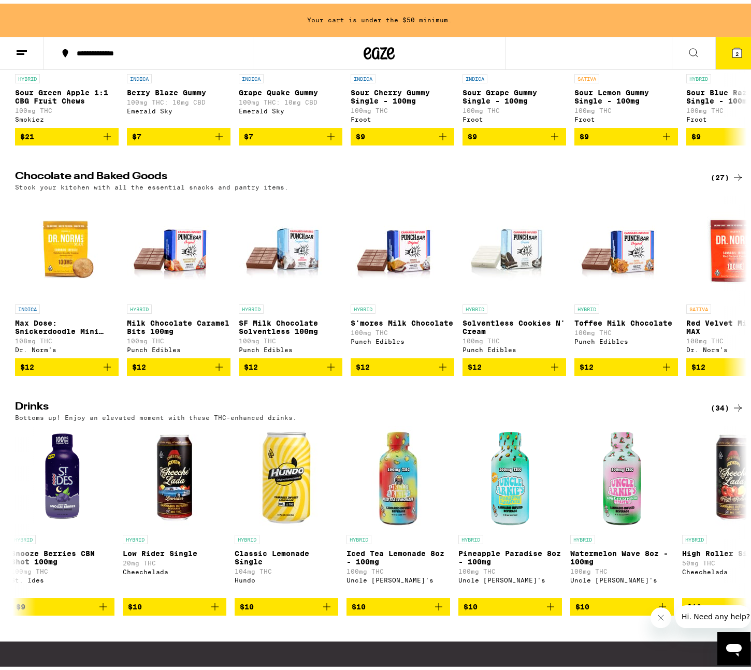
scroll to position [0, 0]
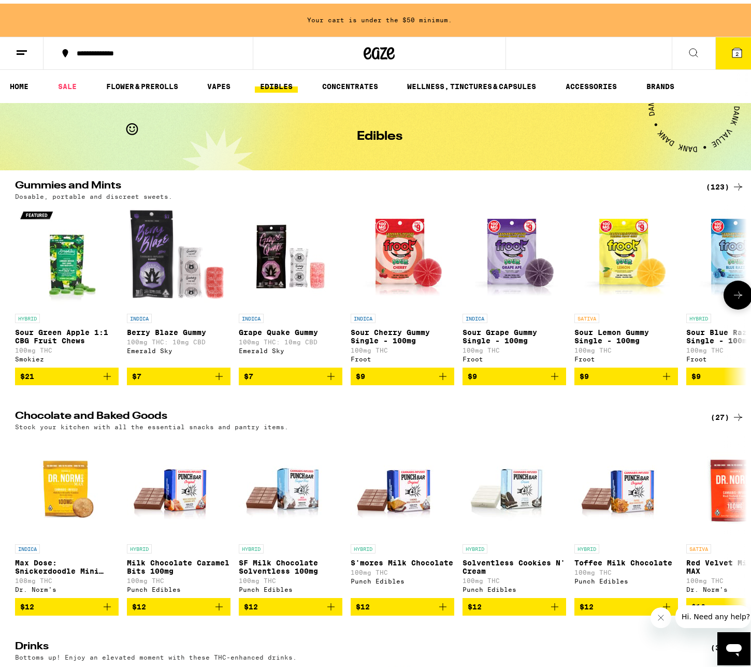
click at [668, 304] on button at bounding box center [737, 291] width 29 height 29
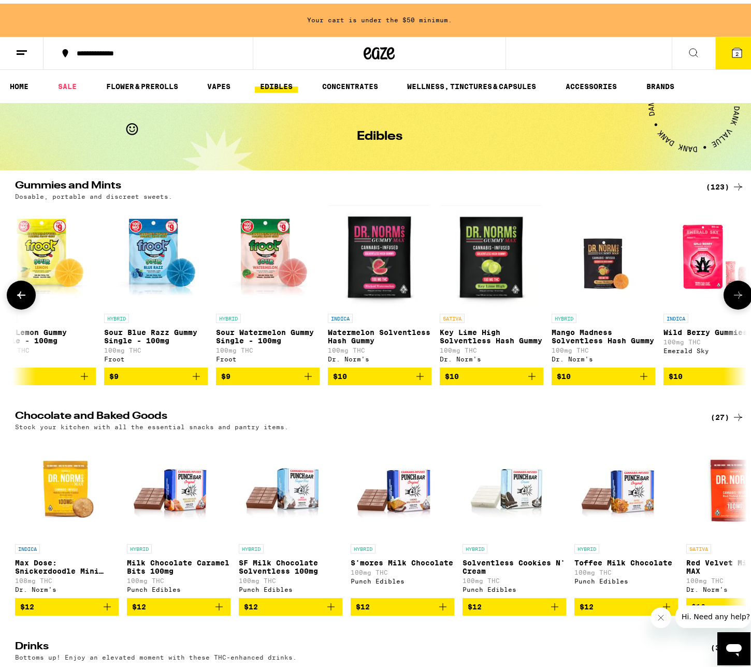
scroll to position [0, 616]
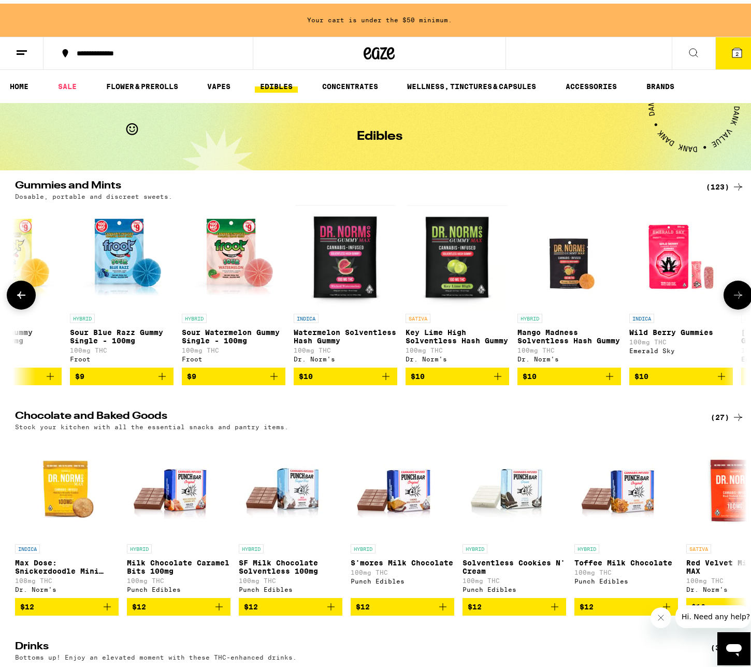
click at [340, 332] on p "Watermelon Solventless Hash Gummy" at bounding box center [345, 333] width 104 height 17
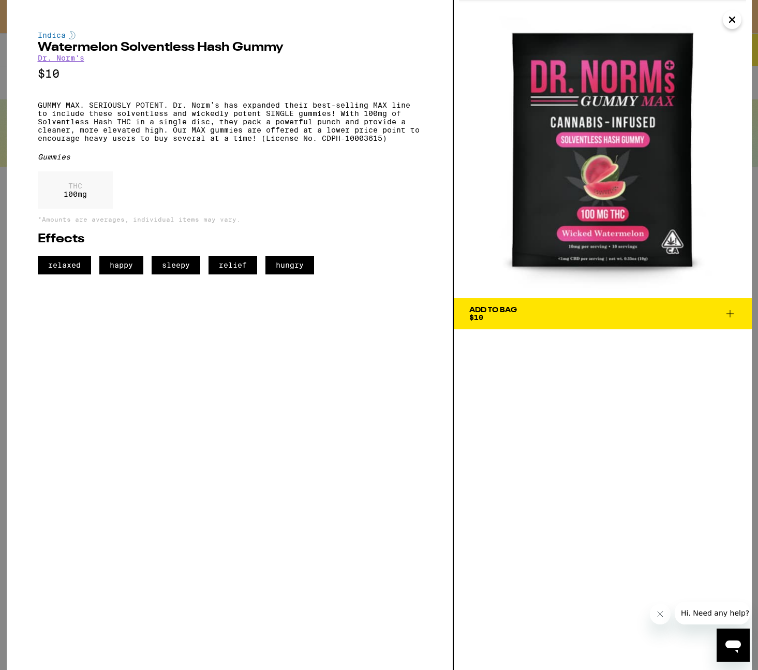
click at [472, 301] on button "Add To Bag $10" at bounding box center [603, 313] width 298 height 31
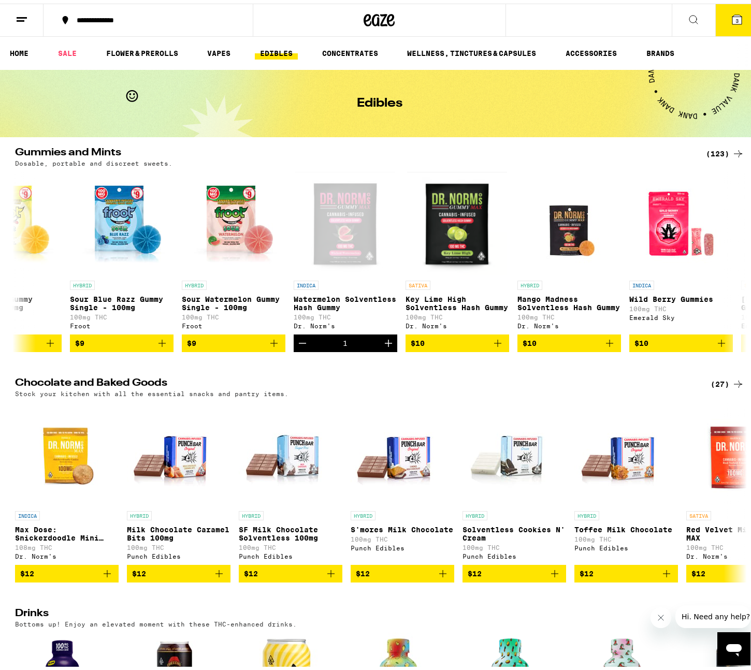
click at [18, 25] on button at bounding box center [21, 17] width 43 height 33
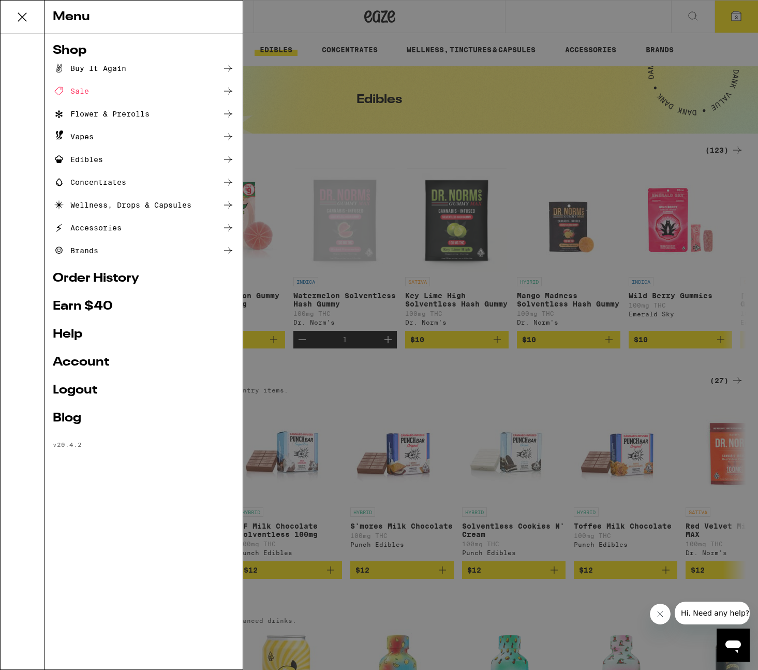
click at [464, 270] on div "Menu Shop Buy It Again Sale Flower & Prerolls Vapes Edibles Concentrates Wellne…" at bounding box center [379, 335] width 758 height 670
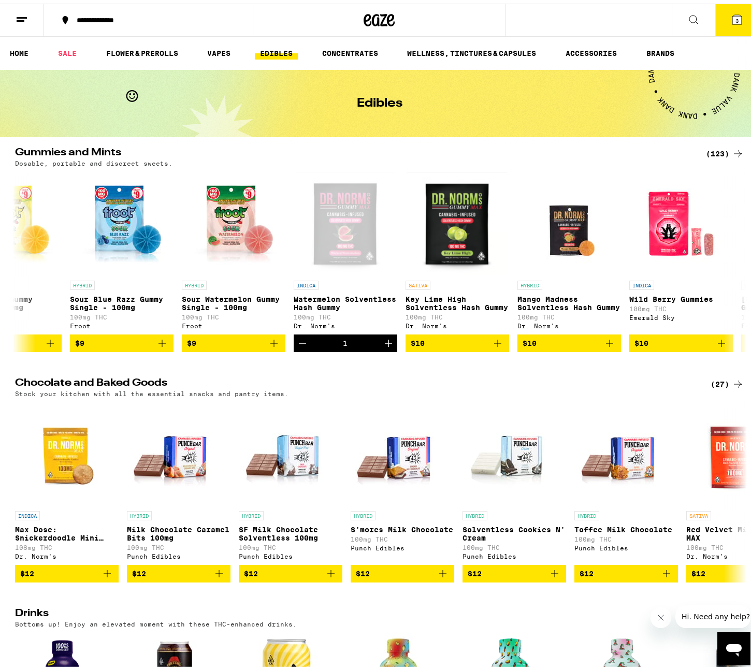
click at [668, 22] on icon at bounding box center [736, 16] width 12 height 12
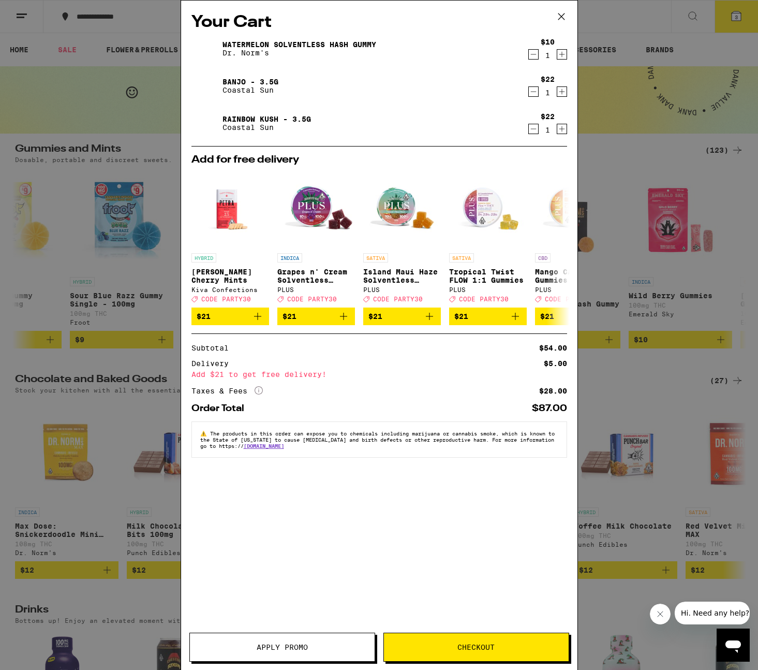
click at [495, 645] on span "Checkout" at bounding box center [476, 646] width 185 height 7
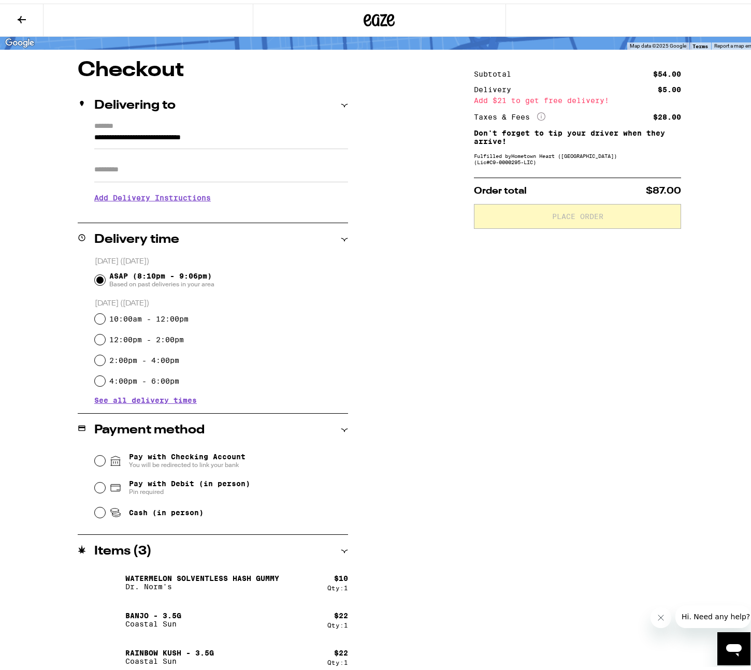
scroll to position [76, 0]
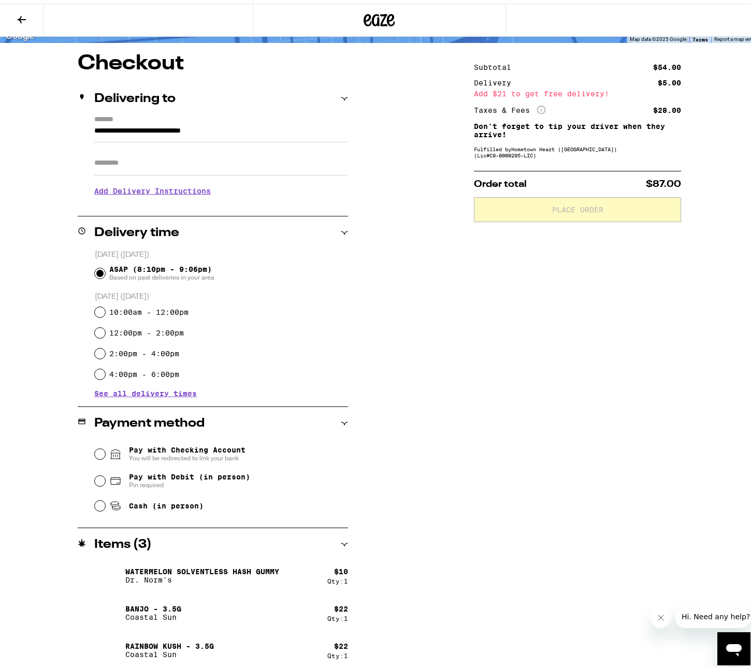
click at [173, 501] on span "Cash (in person)" at bounding box center [166, 502] width 75 height 8
click at [105, 501] on input "Cash (in person)" at bounding box center [100, 502] width 10 height 10
radio input "true"
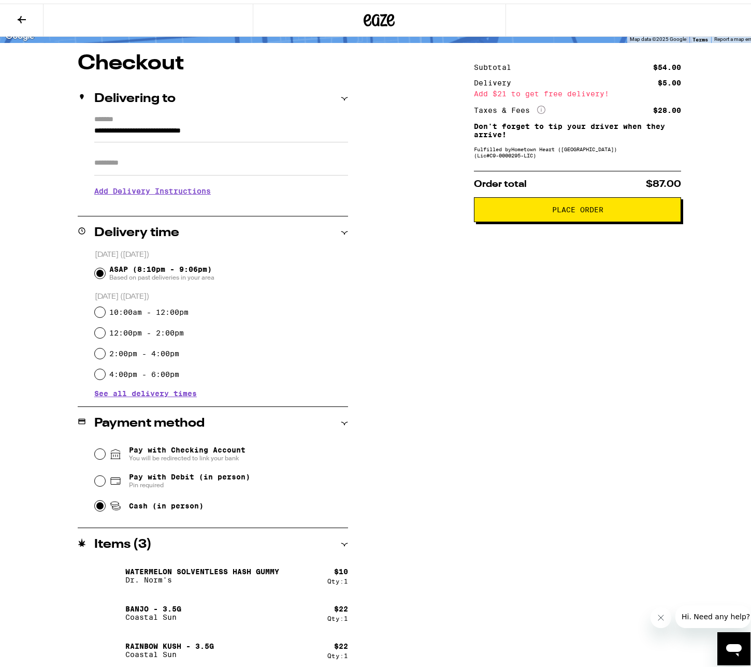
click at [625, 208] on span "Place Order" at bounding box center [576, 205] width 189 height 7
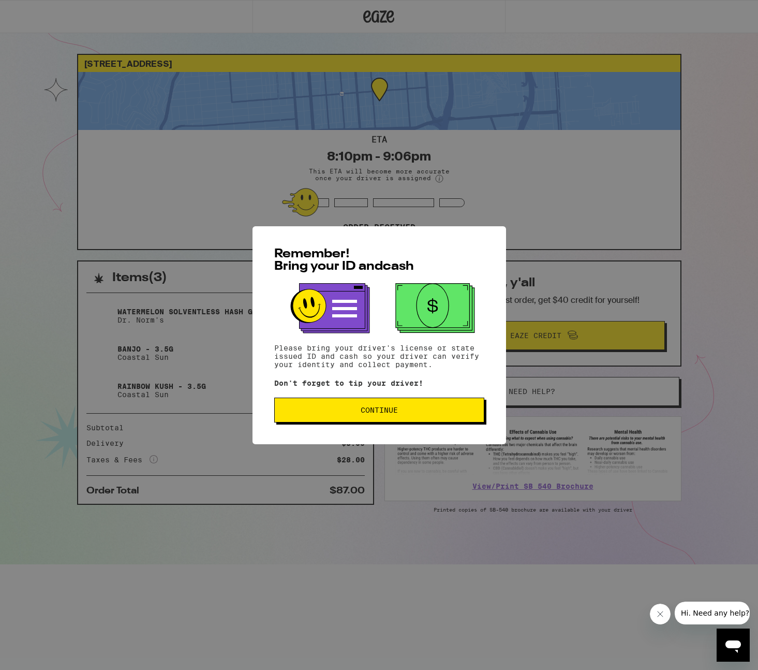
click at [411, 398] on div "Remember! Bring your ID and cash Please bring your driver's license or state is…" at bounding box center [380, 335] width 254 height 218
click at [422, 409] on span "Continue" at bounding box center [379, 409] width 193 height 7
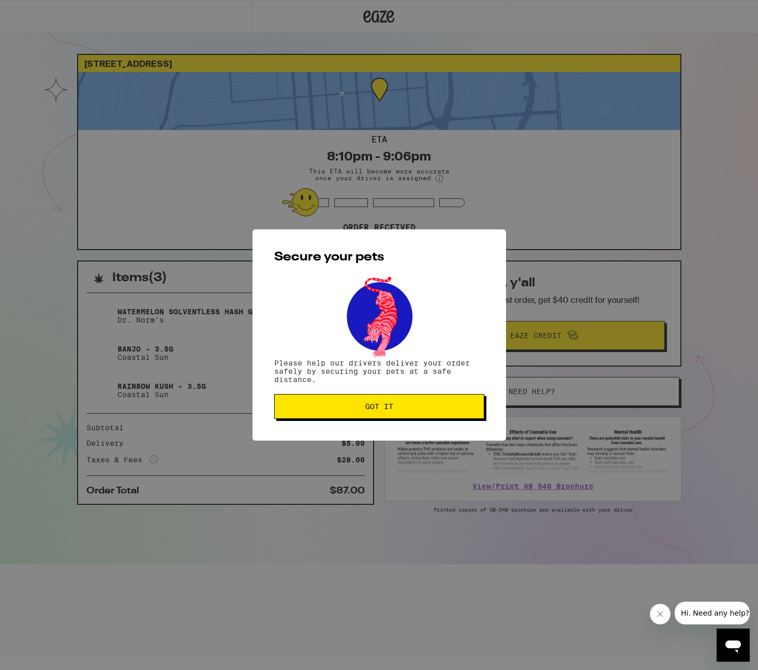
click at [386, 415] on button "Got it" at bounding box center [379, 406] width 210 height 25
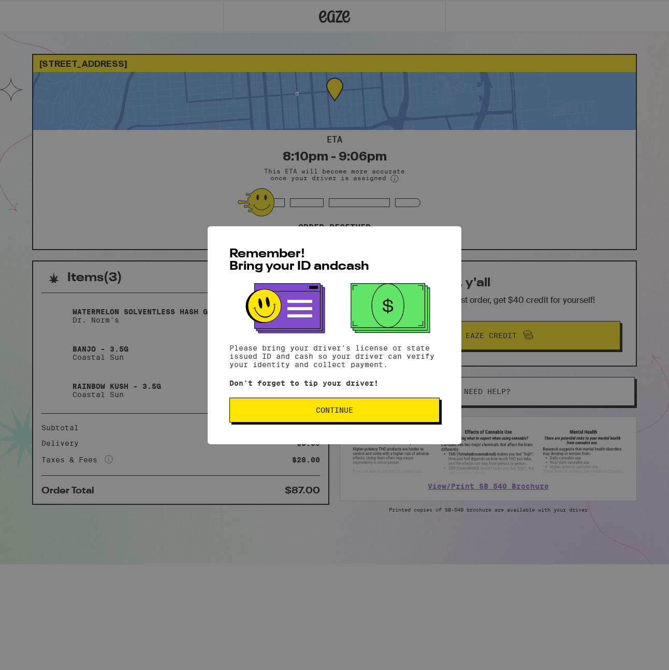
click at [360, 412] on span "Continue" at bounding box center [334, 409] width 193 height 7
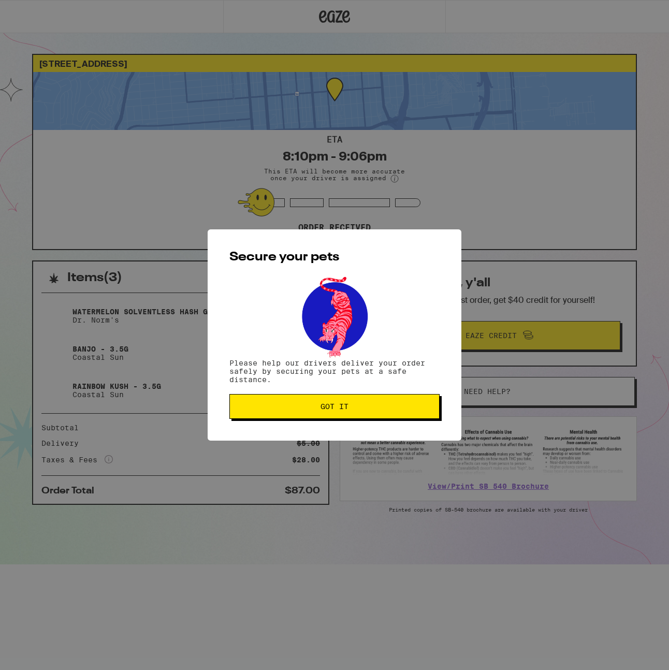
click at [361, 414] on button "Got it" at bounding box center [334, 406] width 210 height 25
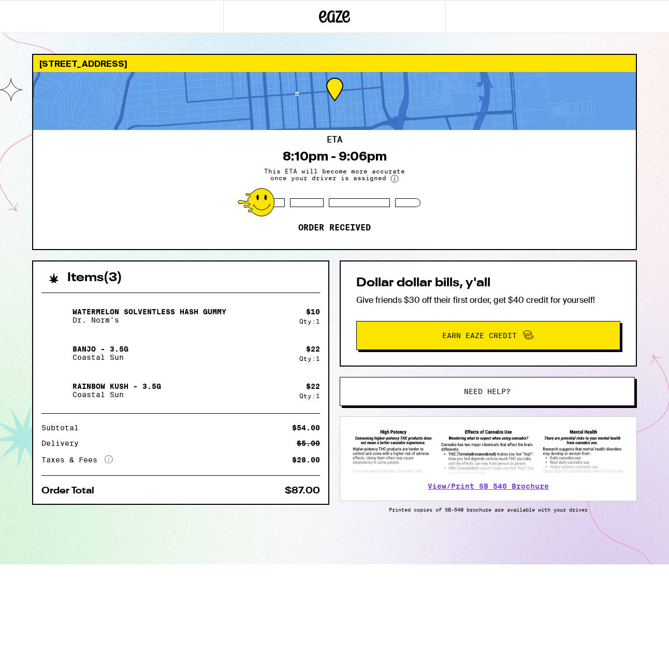
click at [131, 68] on div "[STREET_ADDRESS]" at bounding box center [334, 63] width 602 height 17
click at [344, 21] on icon at bounding box center [346, 16] width 8 height 12
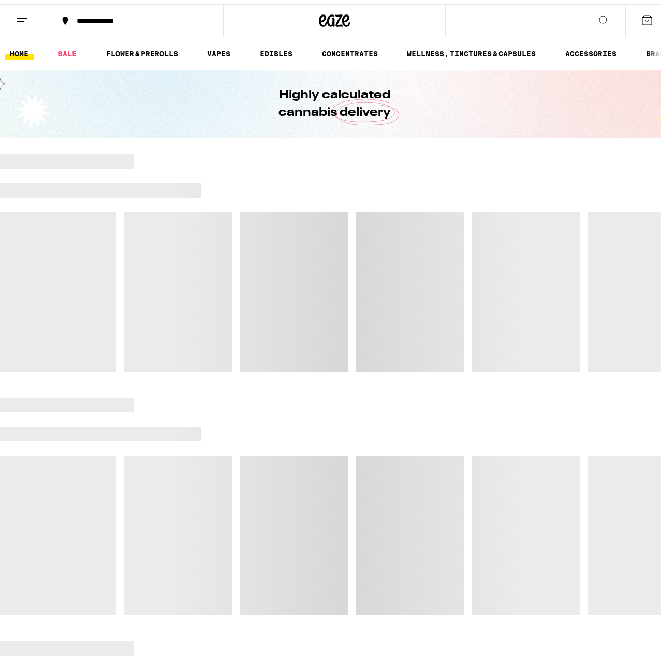
click at [27, 24] on button at bounding box center [21, 17] width 43 height 33
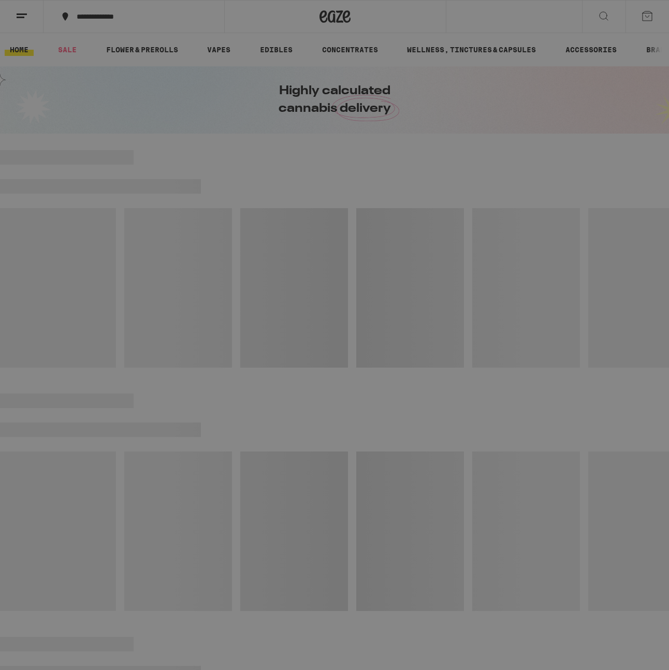
click at [359, 273] on div "Menu Shop Buy It Again Sale Flower & Prerolls Vapes Edibles Concentrates Wellne…" at bounding box center [334, 335] width 669 height 670
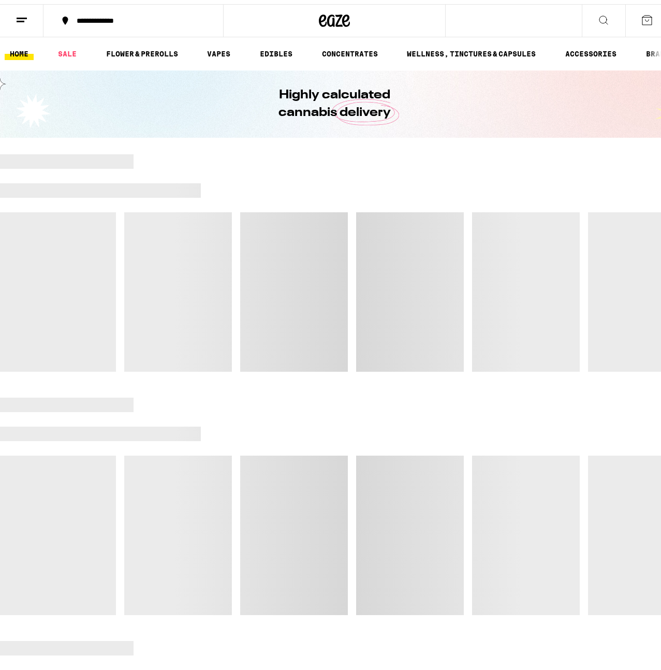
click at [641, 20] on icon at bounding box center [647, 16] width 12 height 12
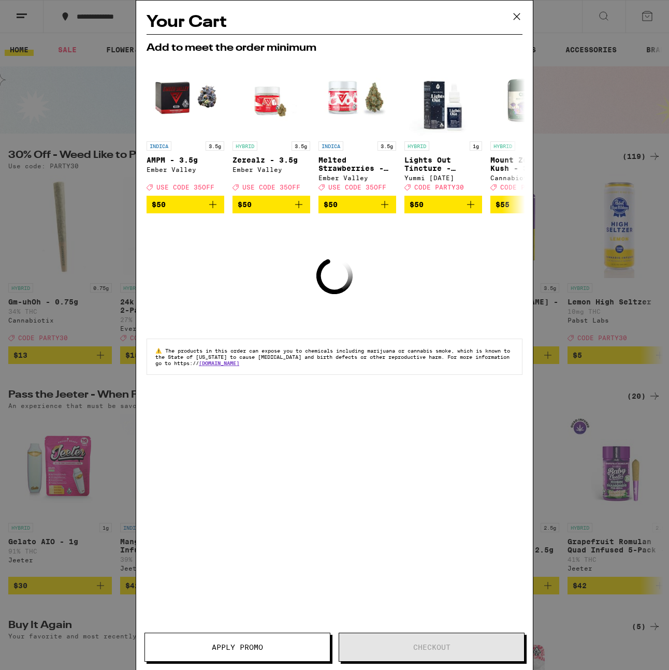
click at [518, 21] on icon at bounding box center [517, 17] width 16 height 16
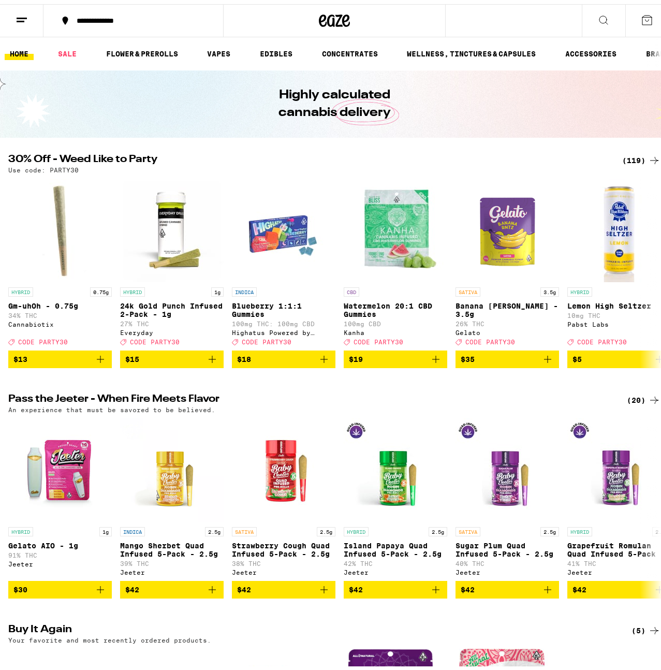
click at [31, 10] on button at bounding box center [21, 17] width 43 height 33
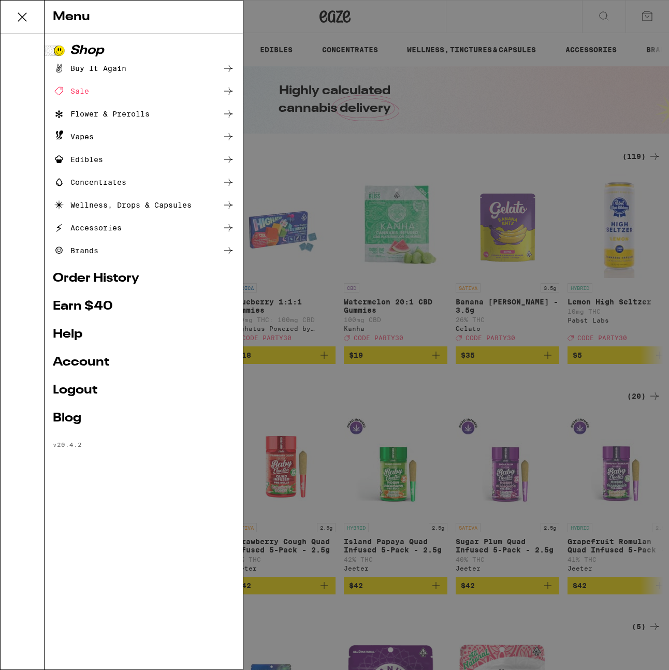
click at [121, 280] on link "Order History" at bounding box center [144, 278] width 182 height 12
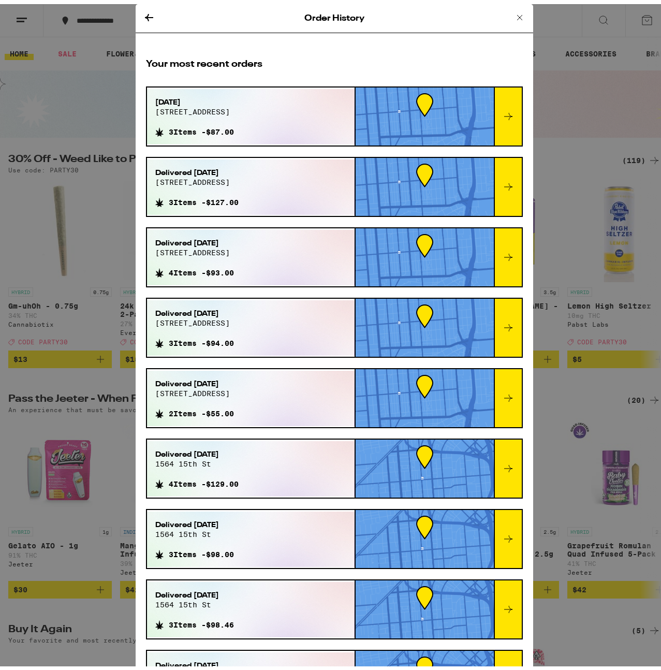
click at [494, 101] on div at bounding box center [508, 112] width 28 height 58
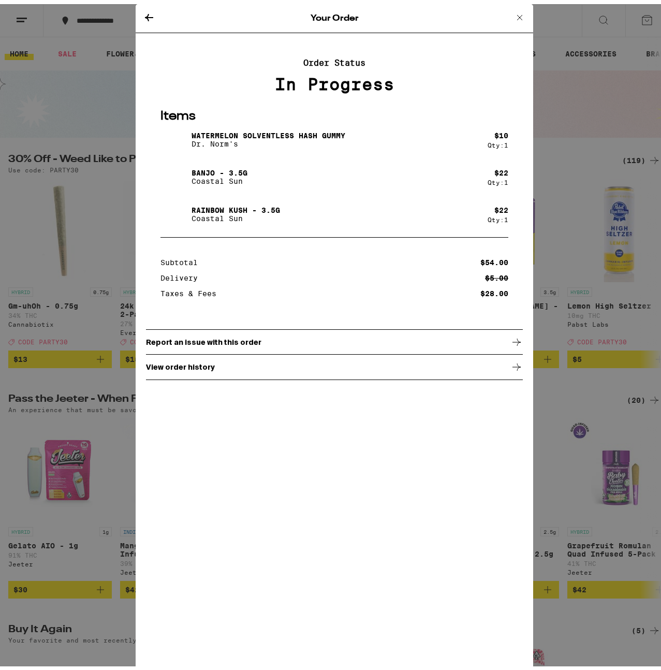
click at [516, 12] on icon at bounding box center [519, 13] width 12 height 12
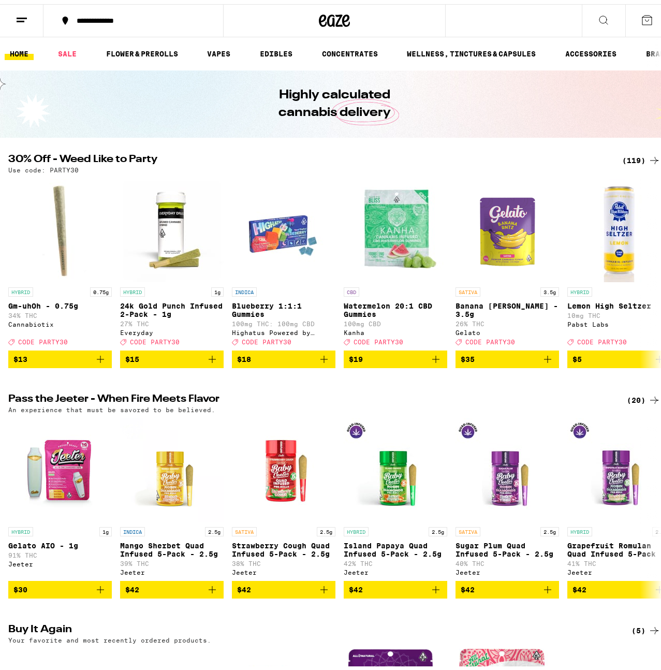
click at [627, 23] on button at bounding box center [646, 17] width 43 height 32
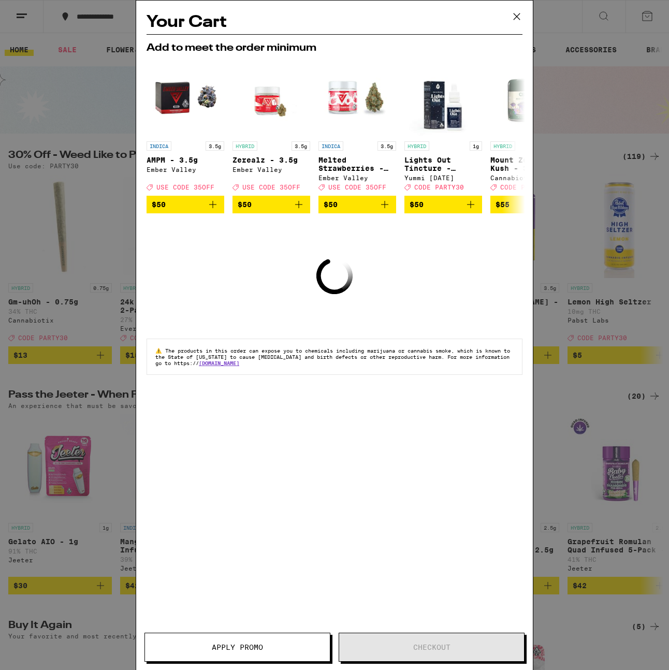
click at [514, 11] on icon at bounding box center [517, 17] width 16 height 16
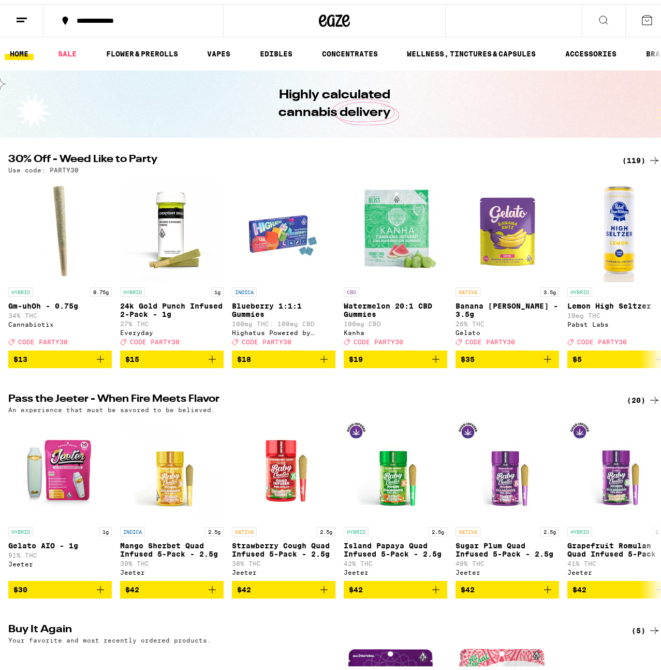
click at [32, 15] on button at bounding box center [21, 17] width 43 height 33
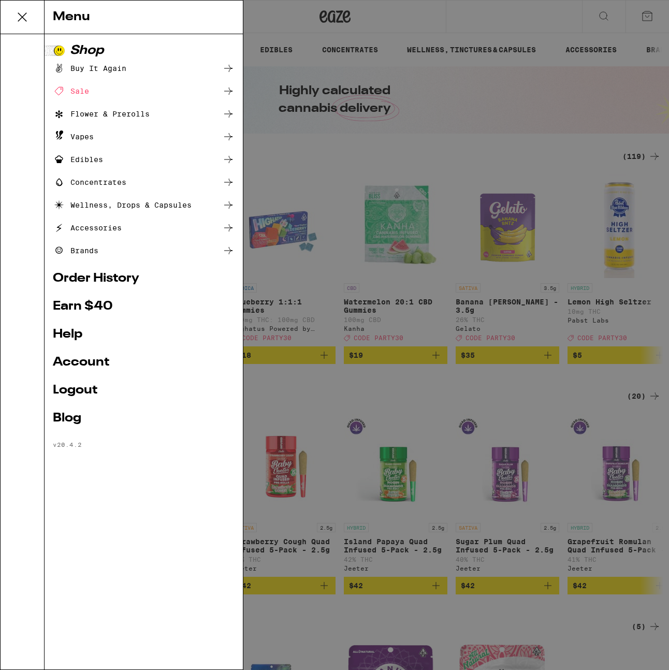
click at [115, 278] on link "Order History" at bounding box center [144, 278] width 182 height 12
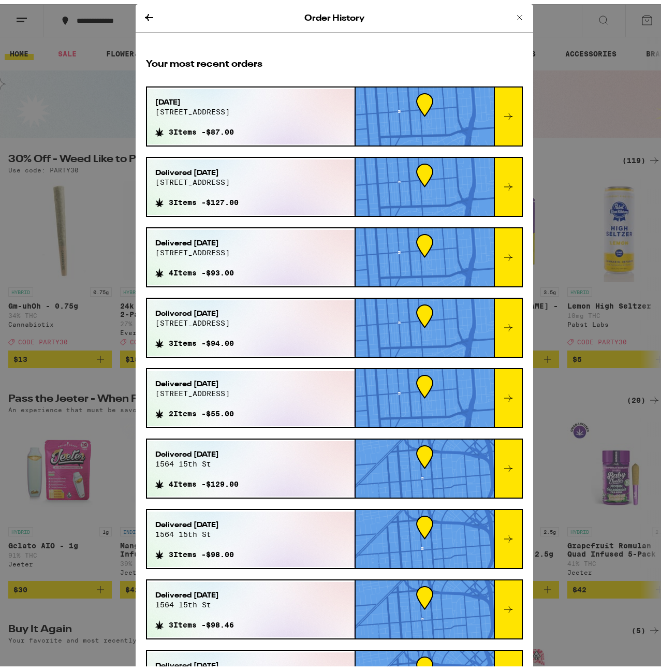
click at [502, 106] on icon at bounding box center [508, 112] width 12 height 12
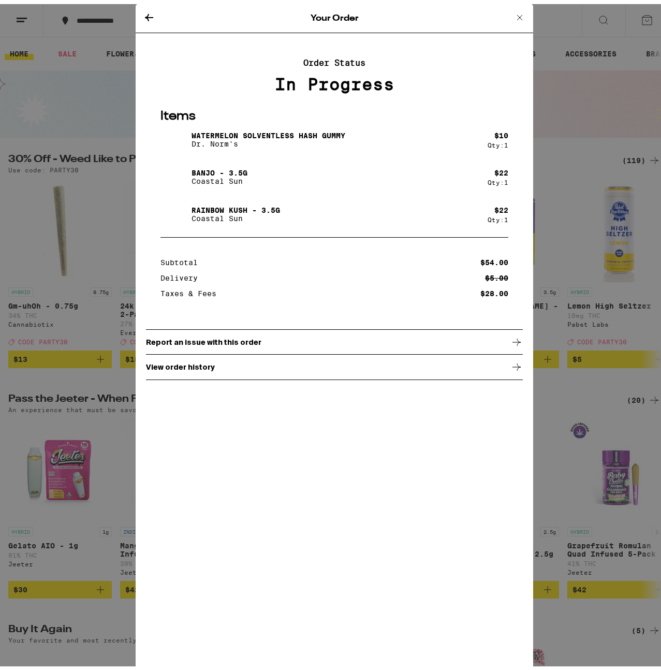
click at [210, 370] on div "View order history" at bounding box center [334, 363] width 377 height 26
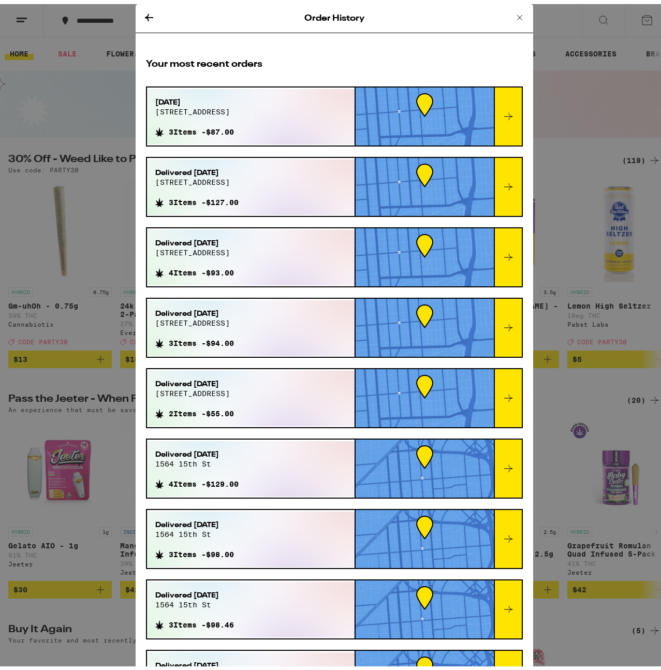
click at [495, 101] on div at bounding box center [508, 112] width 28 height 58
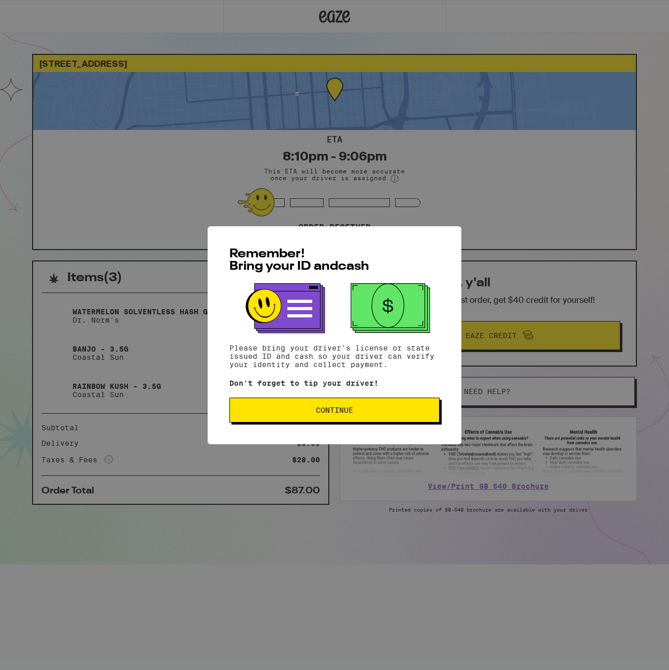
click at [319, 407] on span "Continue" at bounding box center [334, 409] width 37 height 7
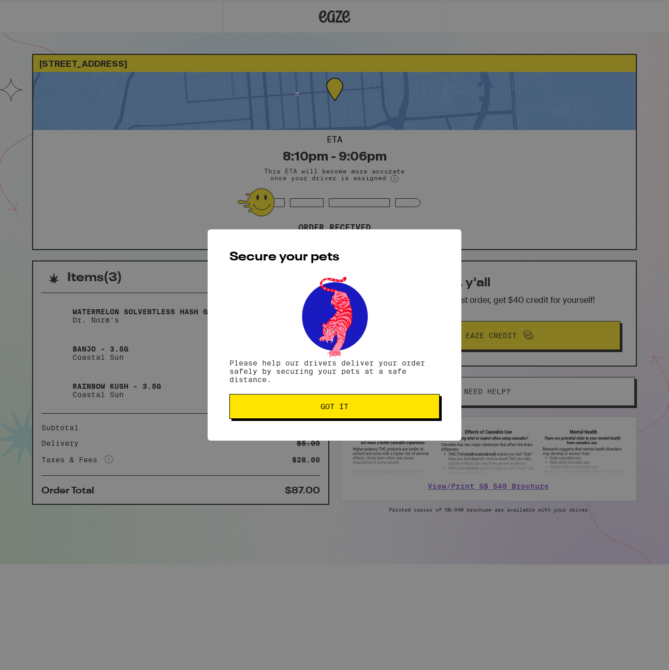
click at [326, 397] on button "Got it" at bounding box center [334, 406] width 210 height 25
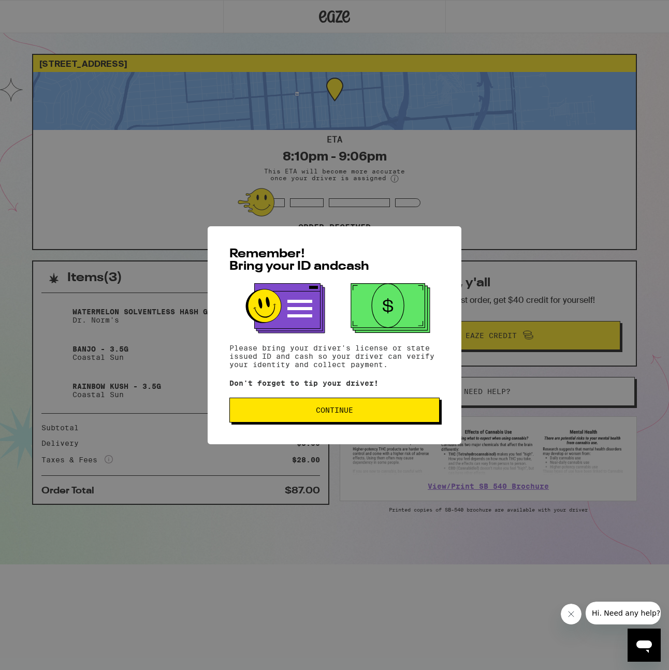
click at [365, 414] on span "Continue" at bounding box center [334, 409] width 193 height 7
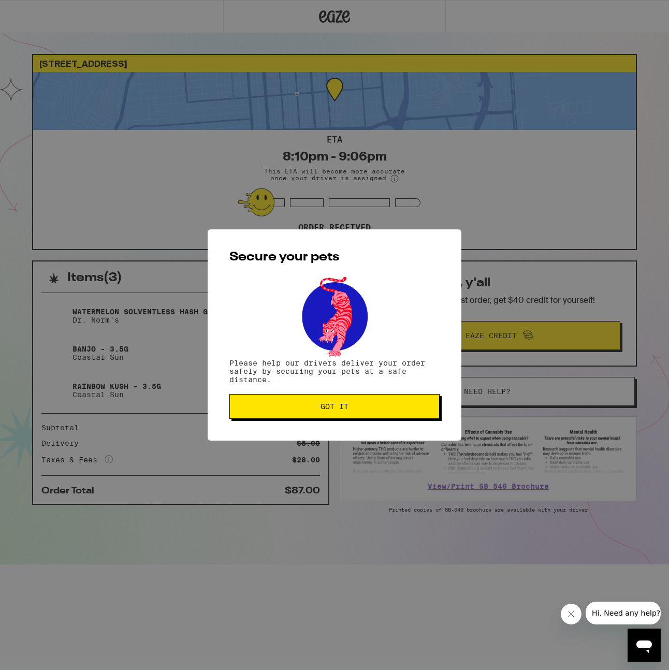
click at [350, 406] on span "Got it" at bounding box center [334, 406] width 193 height 7
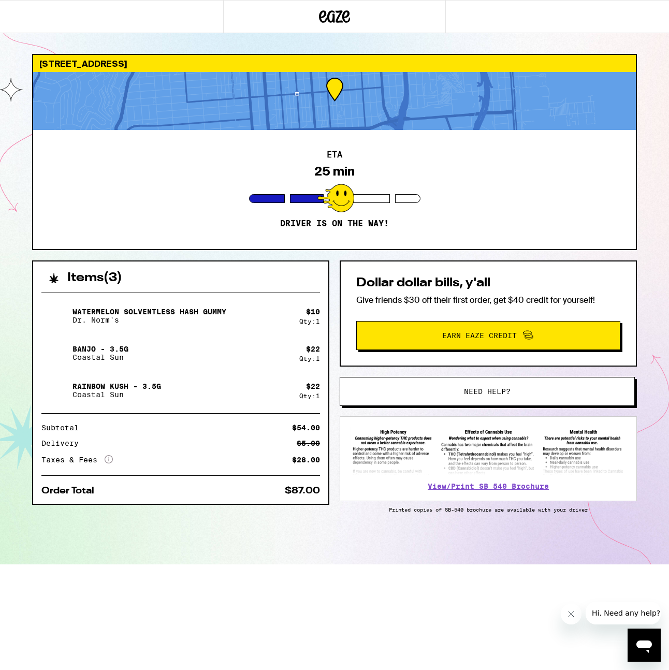
click at [313, 122] on div at bounding box center [334, 101] width 602 height 58
click at [354, 94] on div at bounding box center [334, 101] width 602 height 58
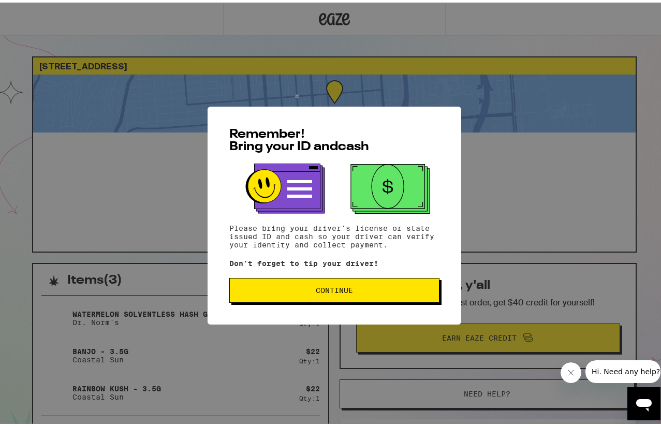
click at [389, 287] on span "Continue" at bounding box center [334, 287] width 193 height 7
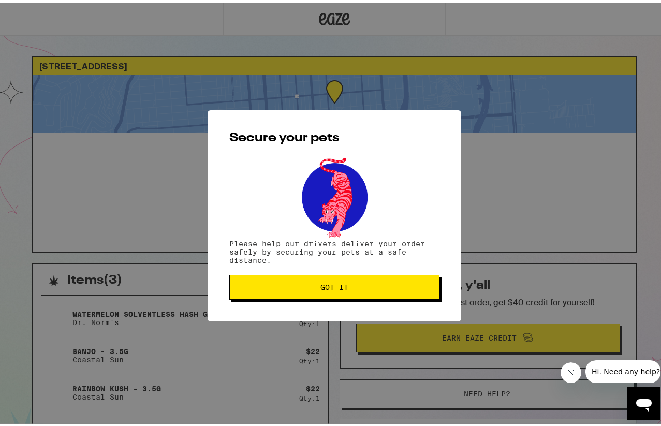
click at [388, 283] on span "Got it" at bounding box center [334, 284] width 193 height 7
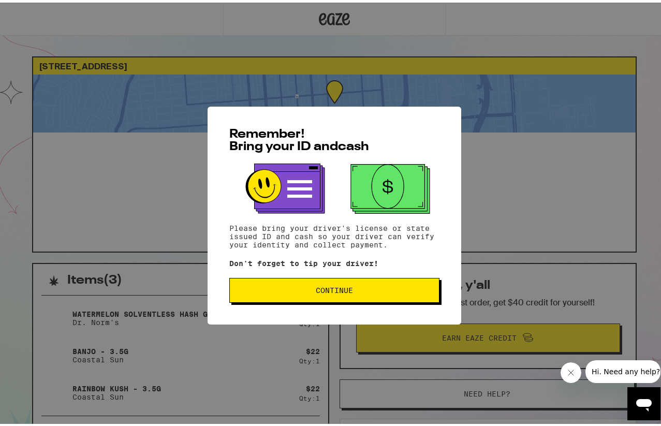
click at [390, 291] on span "Continue" at bounding box center [334, 287] width 193 height 7
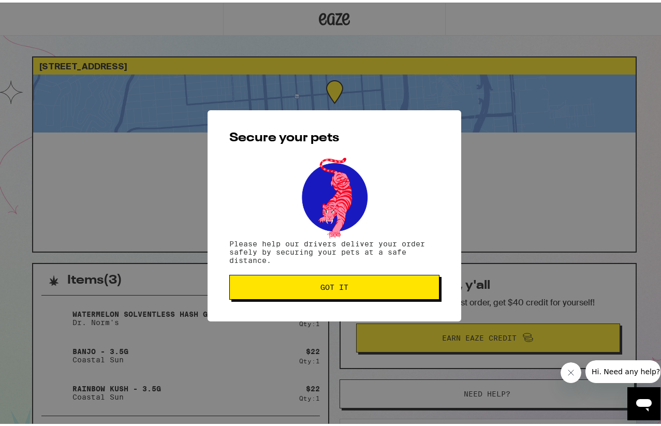
click at [300, 282] on span "Got it" at bounding box center [334, 284] width 193 height 7
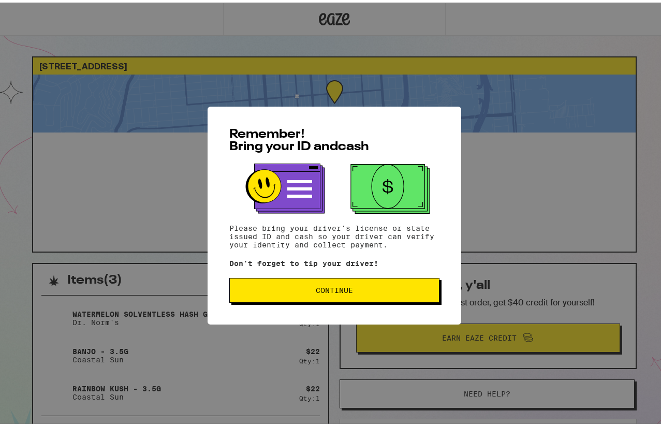
click at [376, 311] on div "Remember! Bring your ID and cash Please bring your driver's license or state is…" at bounding box center [335, 213] width 254 height 218
click at [373, 291] on span "Continue" at bounding box center [334, 287] width 193 height 7
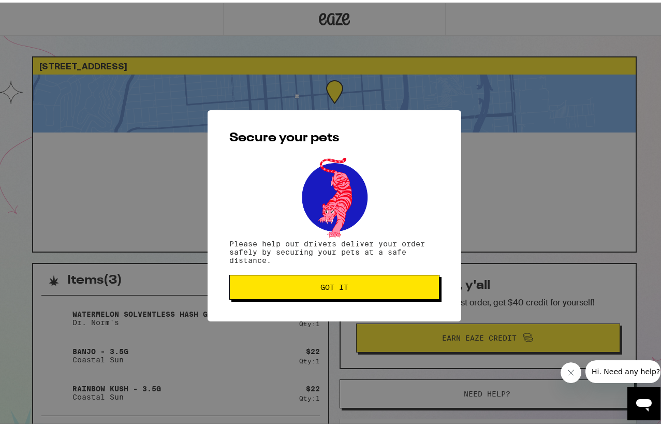
click at [327, 275] on button "Got it" at bounding box center [334, 284] width 210 height 25
